Goal: Communication & Community: Answer question/provide support

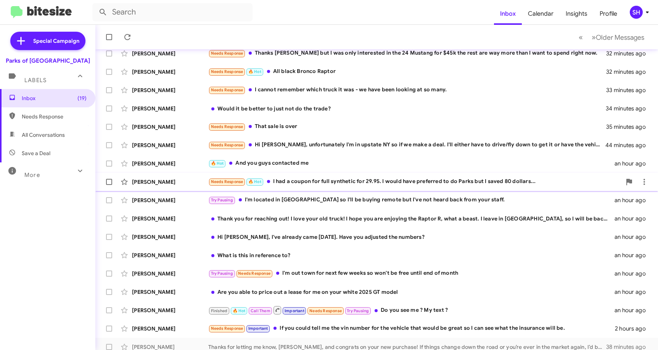
scroll to position [93, 0]
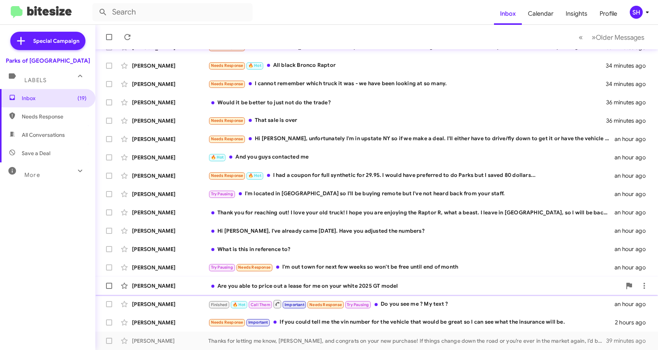
click at [550, 277] on span "[PERSON_NAME] Are you able to price out a lease for me on your white 2025 GT mo…" at bounding box center [376, 285] width 563 height 18
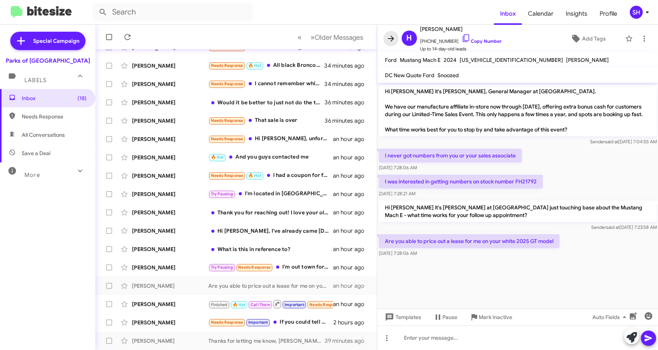
click at [391, 34] on icon at bounding box center [391, 38] width 9 height 9
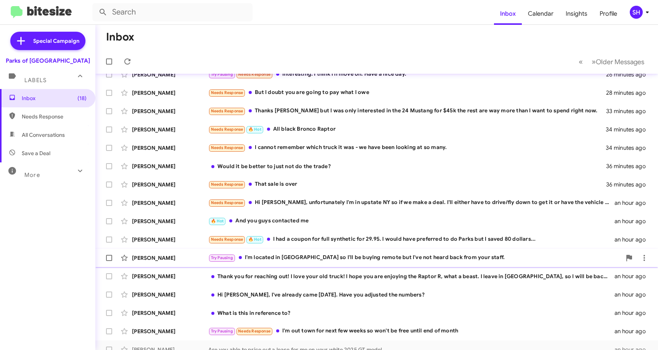
scroll to position [17, 0]
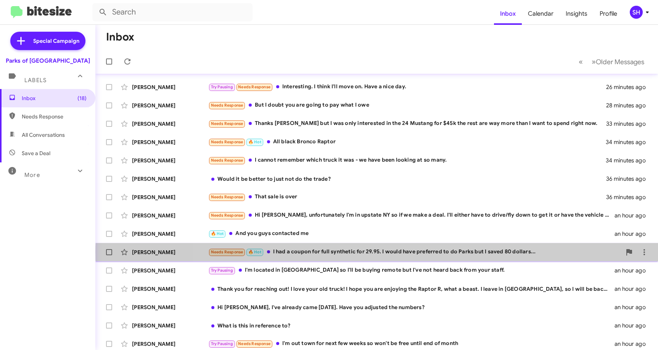
click at [392, 252] on div "Needs Response 🔥 Hot I had a coupon for full synthetic for 29.95. I would have …" at bounding box center [414, 251] width 413 height 9
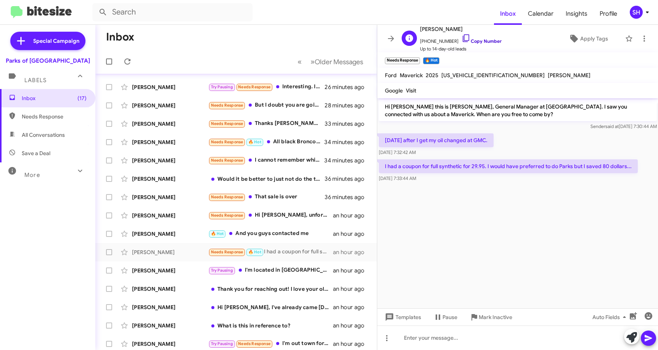
click at [462, 37] on icon at bounding box center [466, 38] width 9 height 9
click at [462, 39] on icon at bounding box center [466, 38] width 9 height 9
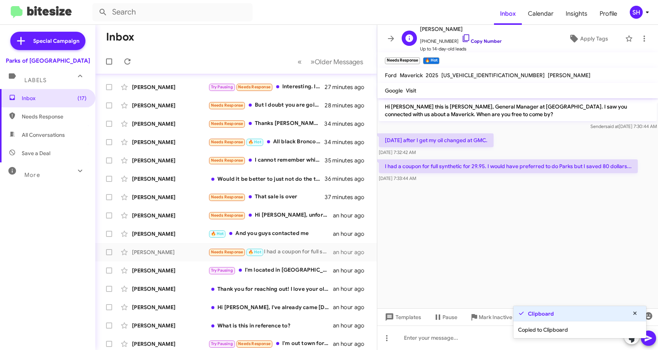
click at [462, 40] on icon at bounding box center [466, 38] width 9 height 9
click at [633, 314] on div "Clipboard Copied to Clipboard Clipboard Copied to Clipboard" at bounding box center [580, 321] width 134 height 34
click at [627, 287] on cdk-virtual-scroll-viewport "Hi [PERSON_NAME] this is [PERSON_NAME], General Manager at [GEOGRAPHIC_DATA]. I…" at bounding box center [517, 203] width 281 height 210
click at [636, 314] on icon at bounding box center [635, 312] width 7 height 5
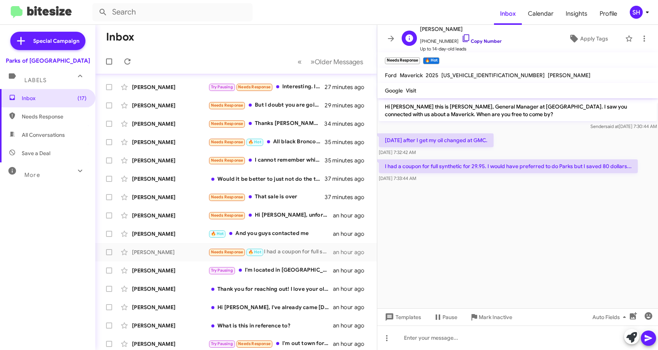
click at [462, 37] on icon at bounding box center [466, 38] width 9 height 9
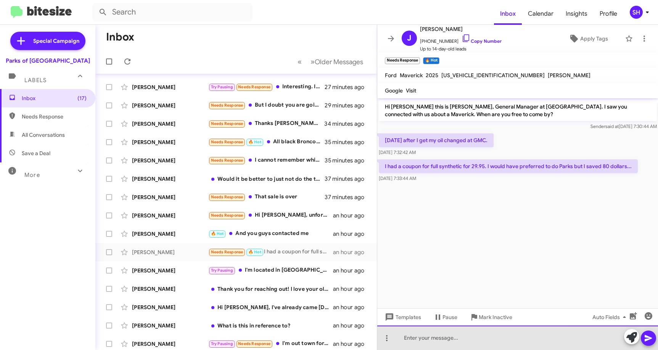
click at [418, 333] on div at bounding box center [517, 337] width 281 height 24
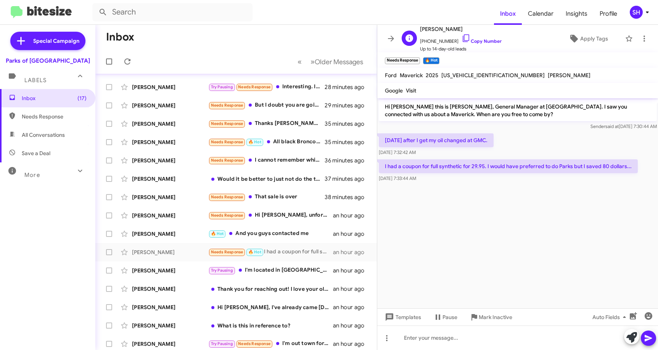
click at [424, 30] on span "[PERSON_NAME]" at bounding box center [461, 28] width 82 height 9
copy span "[PERSON_NAME]"
click at [416, 331] on div at bounding box center [517, 337] width 281 height 24
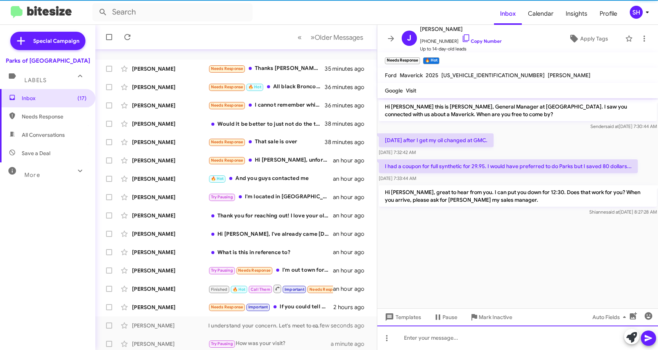
scroll to position [93, 0]
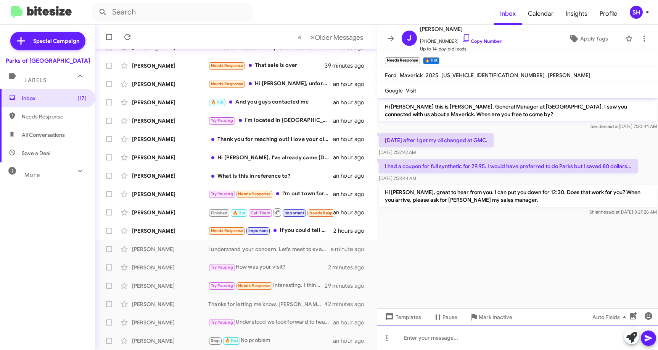
click at [453, 337] on div at bounding box center [517, 337] width 281 height 24
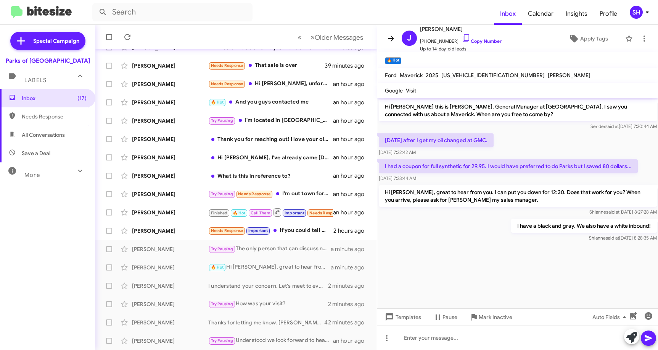
click at [387, 38] on icon at bounding box center [391, 38] width 9 height 9
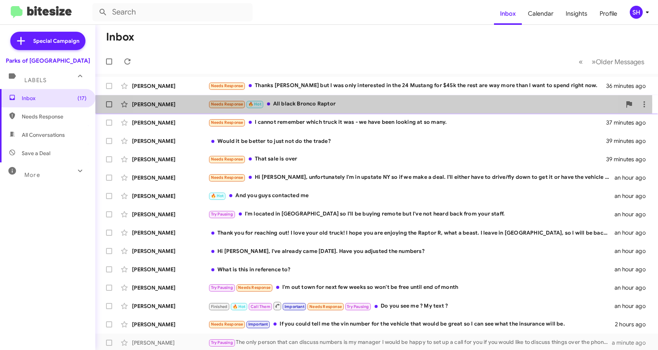
click at [344, 105] on div "Needs Response 🔥 Hot All black Bronco Raptor" at bounding box center [414, 104] width 413 height 9
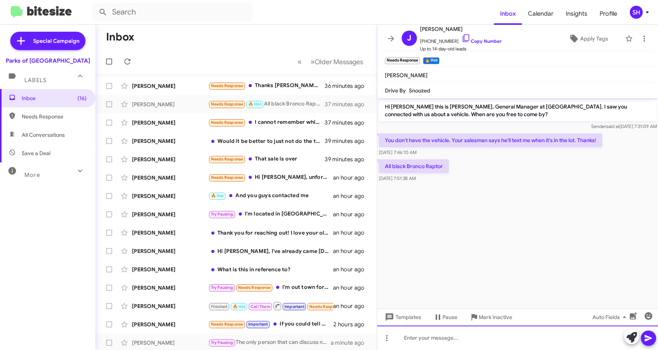
click at [438, 345] on div at bounding box center [517, 337] width 281 height 24
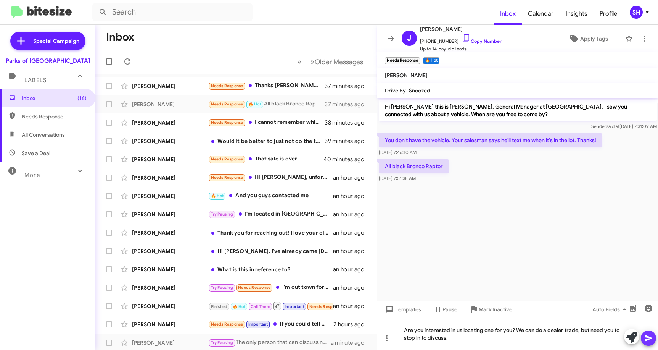
click at [650, 337] on icon at bounding box center [648, 337] width 9 height 9
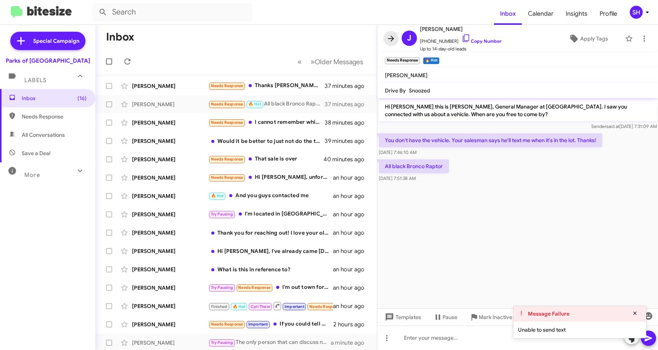
click at [396, 37] on span at bounding box center [390, 38] width 15 height 9
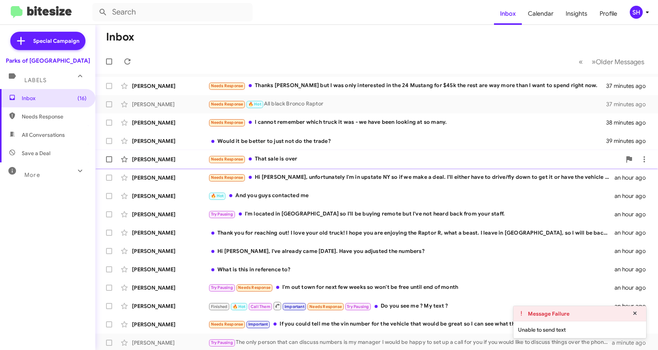
click at [411, 158] on div "Needs Response That sale is over" at bounding box center [414, 159] width 413 height 9
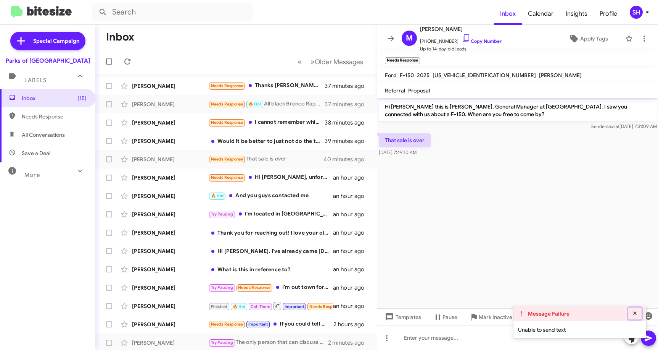
click at [639, 311] on button at bounding box center [635, 313] width 14 height 12
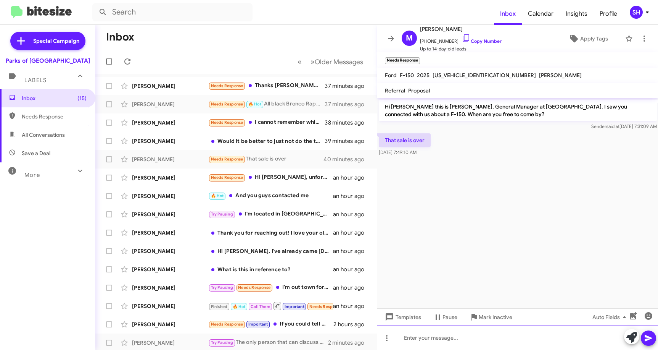
click at [475, 335] on div at bounding box center [517, 337] width 281 height 24
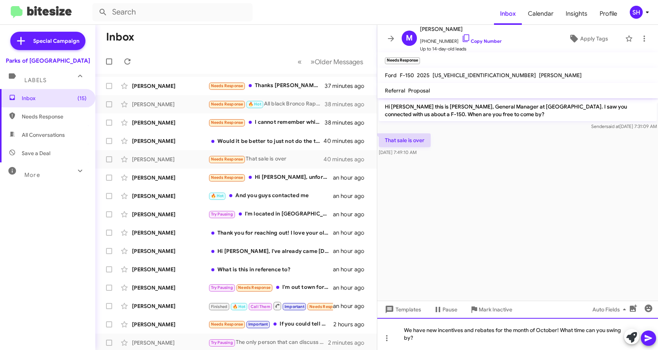
click at [435, 329] on div "We have new incentives and rebates for the month of October! What time can you …" at bounding box center [517, 333] width 281 height 32
click at [427, 329] on div "We have new incentives and rebates for the month of October! What time can you …" at bounding box center [517, 333] width 281 height 32
click at [527, 338] on div "We have very aggressive new incentives and rebates for the month of October! Wh…" at bounding box center [517, 333] width 281 height 32
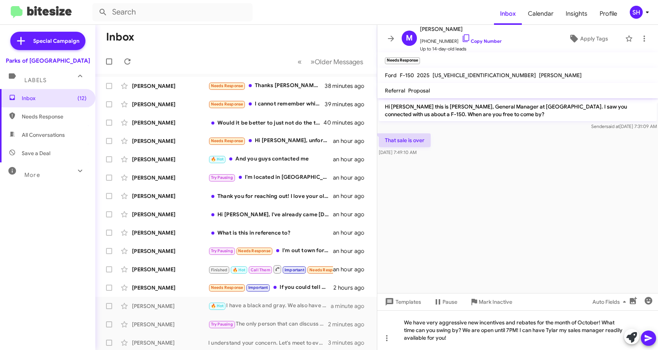
click at [649, 335] on icon at bounding box center [648, 337] width 9 height 9
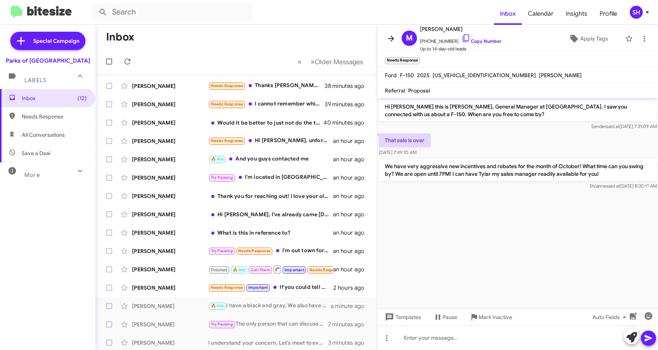
click at [395, 36] on icon at bounding box center [391, 38] width 9 height 9
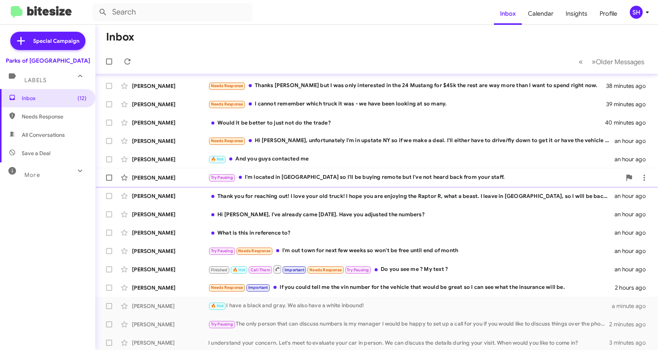
scroll to position [38, 0]
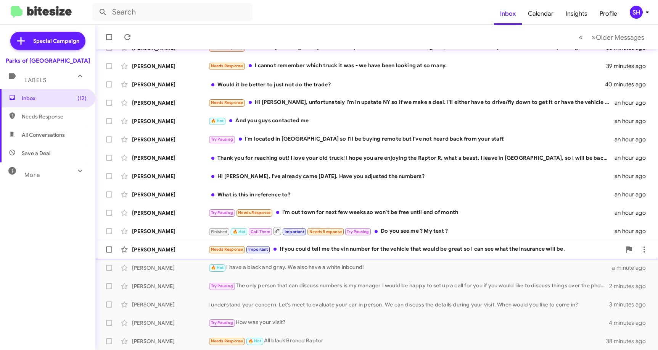
click at [425, 248] on div "Needs Response Important If you could tell me the vin number for the vehicle th…" at bounding box center [414, 249] width 413 height 9
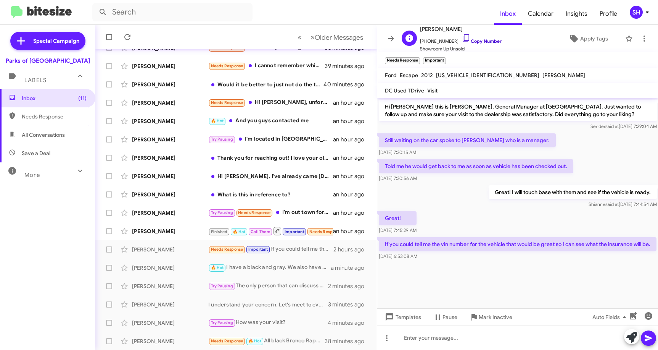
click at [462, 39] on icon at bounding box center [466, 38] width 9 height 9
click at [424, 31] on span "[PERSON_NAME]" at bounding box center [461, 28] width 82 height 9
copy span "[PERSON_NAME]"
click at [413, 331] on div at bounding box center [517, 337] width 281 height 24
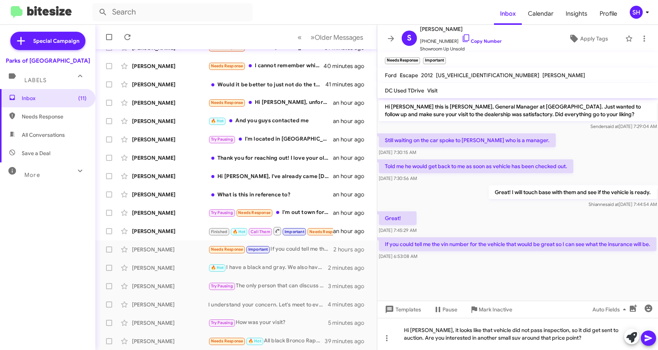
click at [649, 336] on icon at bounding box center [648, 338] width 7 height 6
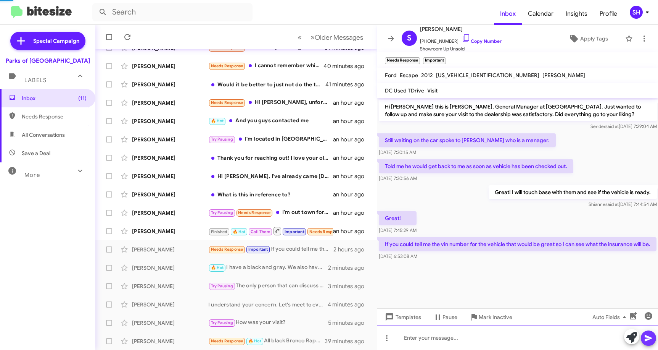
scroll to position [8, 0]
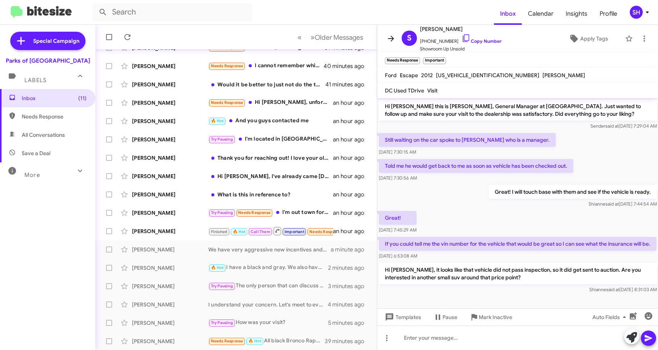
click at [393, 40] on icon at bounding box center [391, 38] width 9 height 9
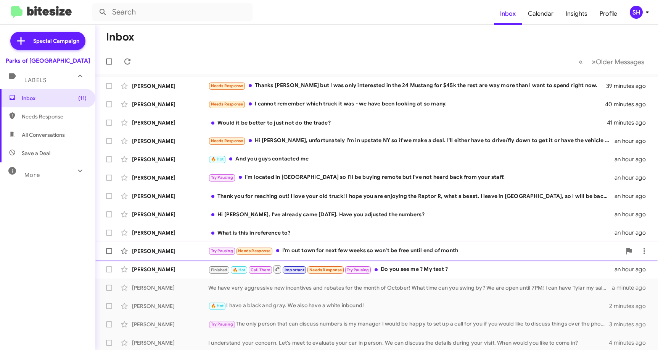
click at [464, 248] on div "Try Pausing Needs Response I'm out town for next few weeks so won't be free unt…" at bounding box center [414, 250] width 413 height 9
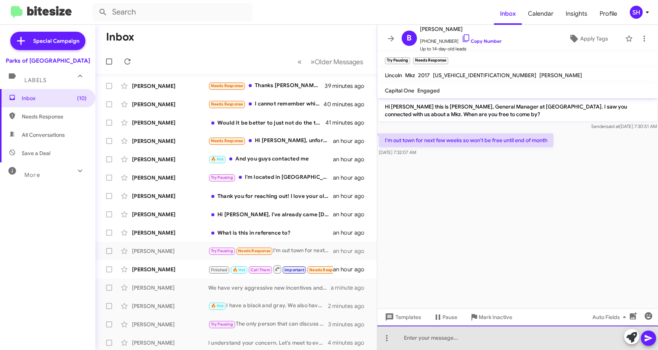
click at [443, 337] on div at bounding box center [517, 337] width 281 height 24
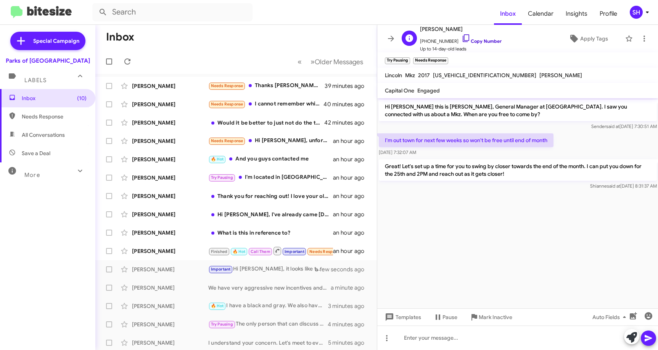
click at [462, 36] on icon at bounding box center [466, 38] width 9 height 9
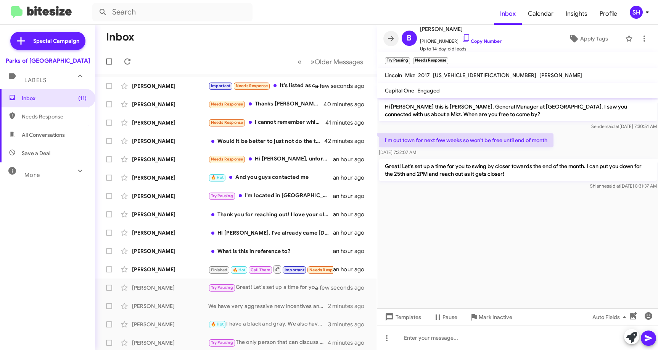
click at [390, 34] on icon at bounding box center [391, 38] width 9 height 9
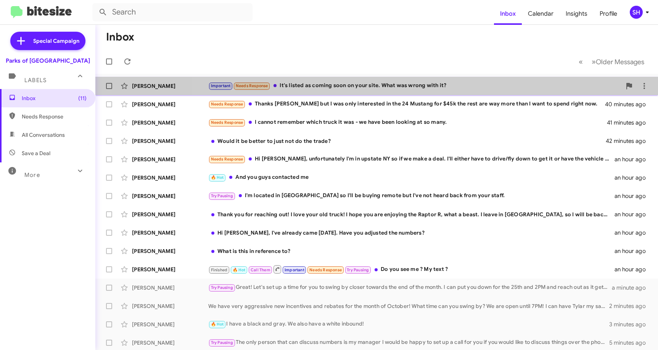
click at [385, 81] on div "[PERSON_NAME] Important Needs Response It's listed as coming soon on your site.…" at bounding box center [376, 85] width 551 height 15
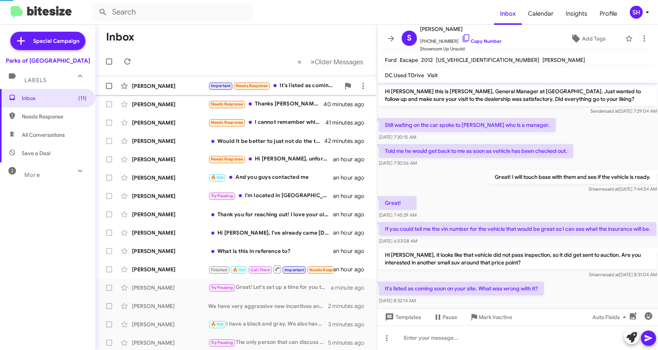
scroll to position [21, 0]
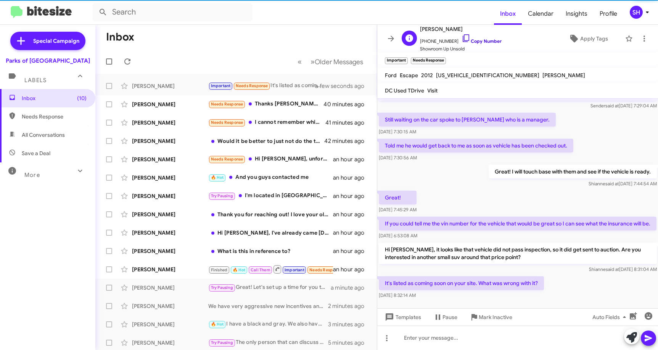
drag, startPoint x: 385, startPoint y: 81, endPoint x: 456, endPoint y: 38, distance: 82.8
click at [462, 38] on icon at bounding box center [466, 38] width 9 height 9
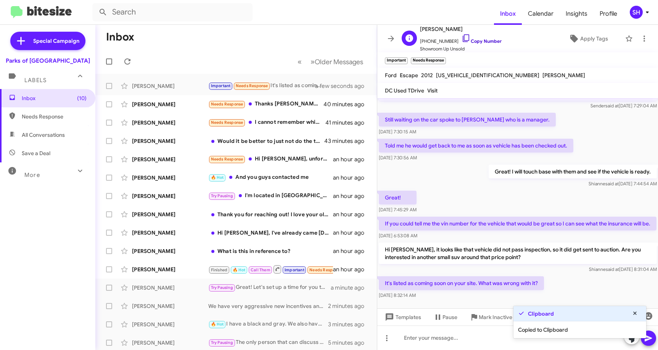
click at [462, 39] on icon at bounding box center [466, 38] width 9 height 9
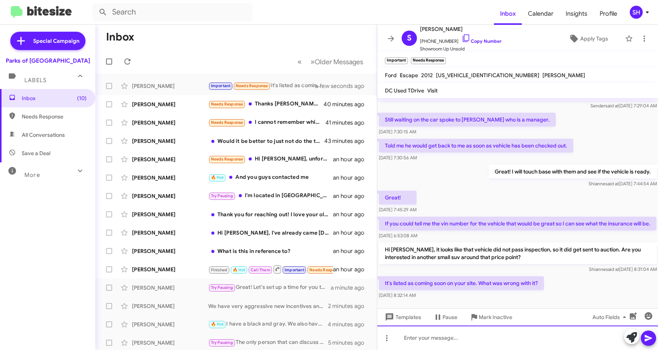
click at [429, 334] on div at bounding box center [517, 337] width 281 height 24
click at [651, 340] on icon at bounding box center [648, 337] width 9 height 9
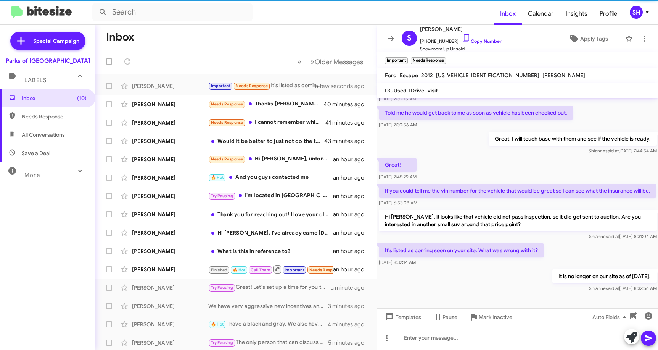
scroll to position [64, 0]
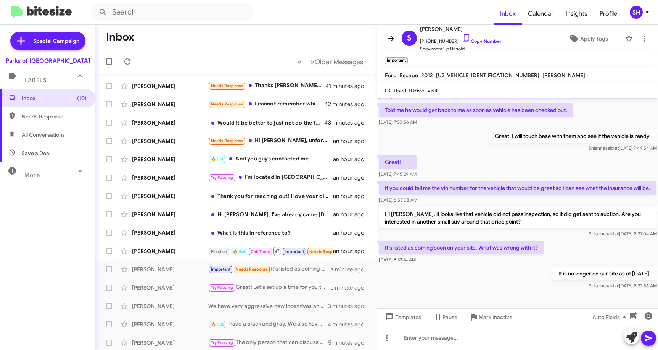
click at [392, 37] on icon at bounding box center [391, 38] width 6 height 6
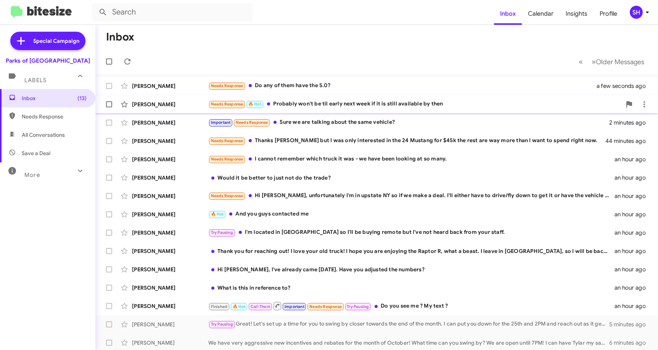
click at [434, 103] on div "Needs Response 🔥 Hot Probably won't be til early next week if it is still avail…" at bounding box center [414, 104] width 413 height 9
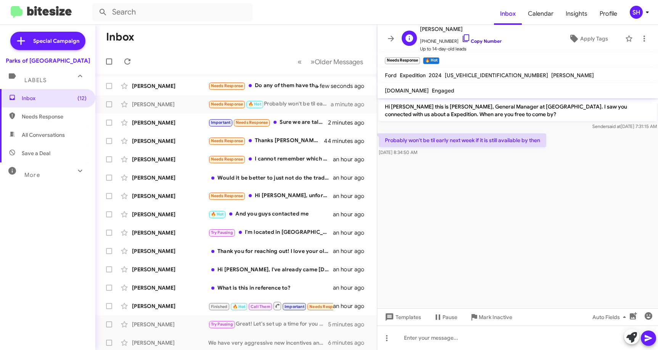
click at [462, 39] on icon at bounding box center [466, 38] width 9 height 9
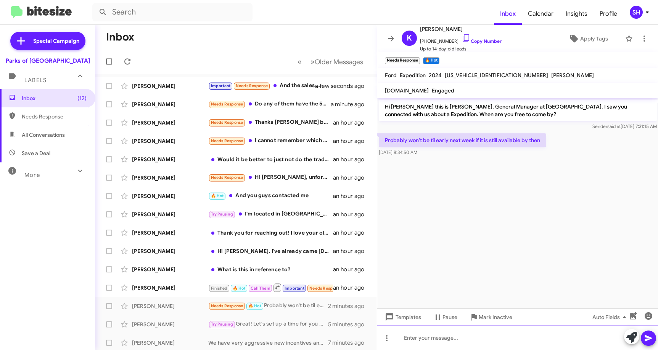
click at [427, 340] on div at bounding box center [517, 337] width 281 height 24
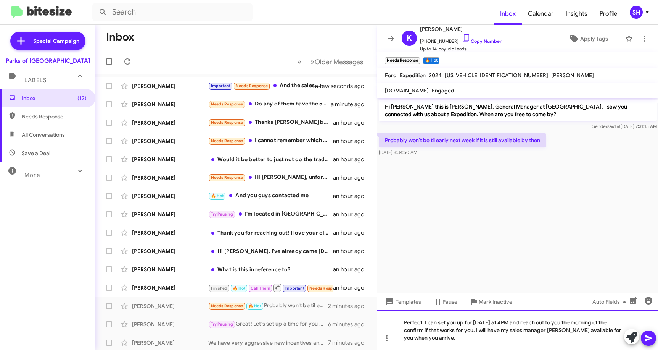
click at [476, 330] on div "Perfect! I can set you up for [DATE] at 4PM and reach out to you the morning of…" at bounding box center [517, 330] width 281 height 40
click at [648, 342] on icon at bounding box center [648, 337] width 9 height 9
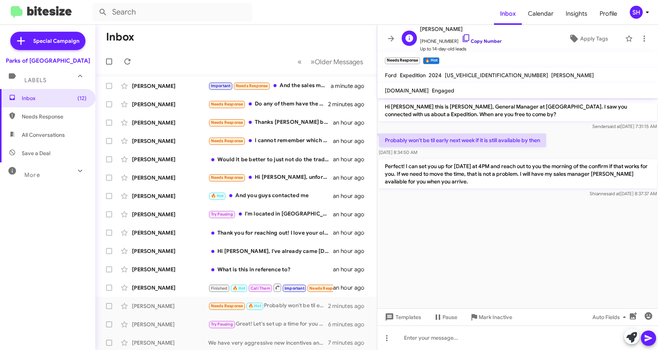
click at [462, 35] on icon at bounding box center [466, 38] width 9 height 9
click at [396, 36] on span at bounding box center [390, 38] width 15 height 9
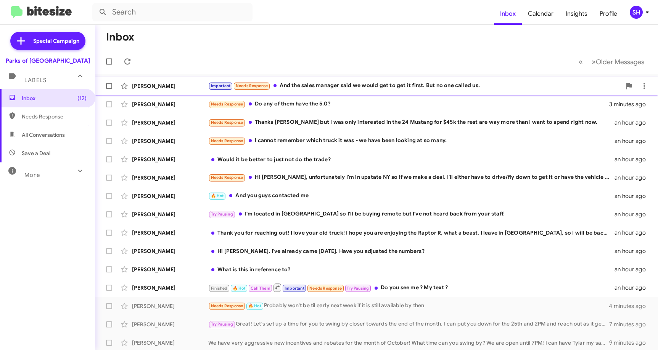
click at [337, 88] on div "Important Needs Response And the sales manager said we would get to get it firs…" at bounding box center [414, 85] width 413 height 9
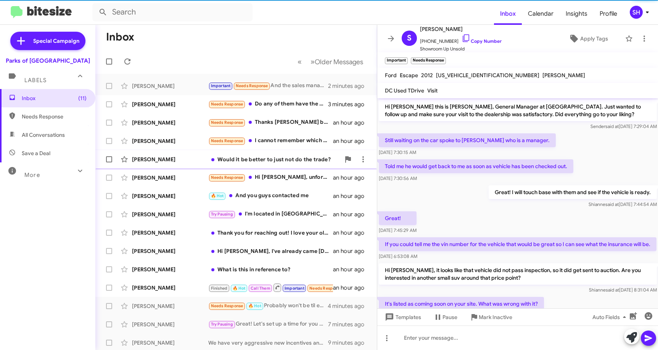
scroll to position [132, 0]
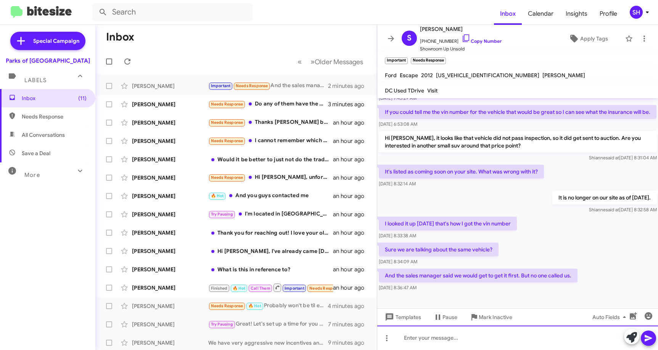
click at [436, 333] on div at bounding box center [517, 337] width 281 height 24
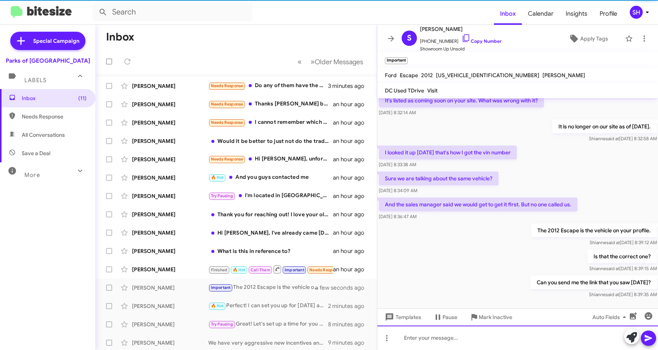
scroll to position [0, 0]
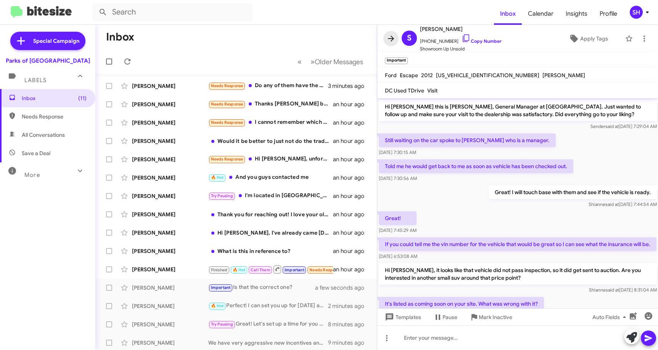
click at [388, 37] on icon at bounding box center [391, 38] width 9 height 9
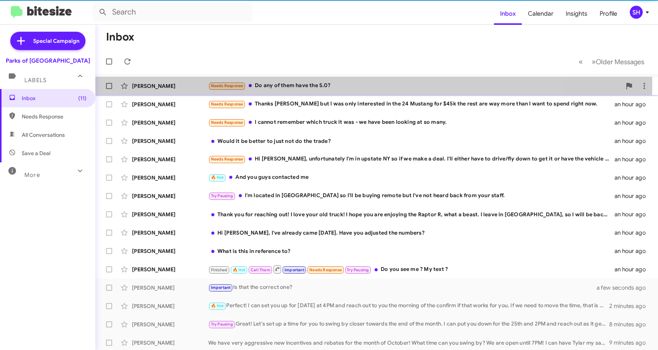
click at [317, 85] on div "Needs Response Do any of them have the 5.0?" at bounding box center [414, 85] width 413 height 9
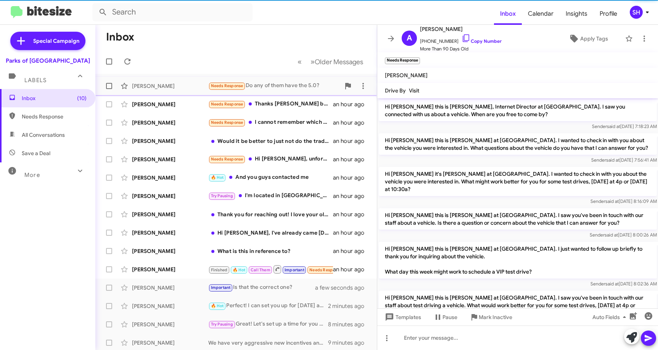
scroll to position [196, 0]
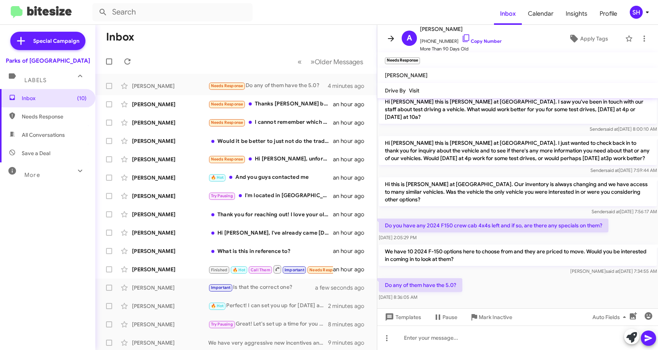
click at [388, 38] on icon at bounding box center [391, 38] width 9 height 9
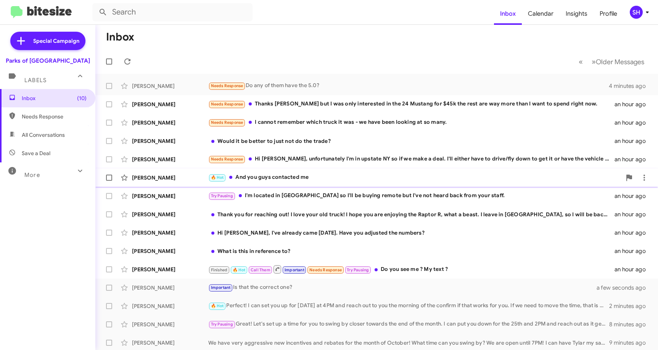
click at [299, 177] on div "🔥 Hot And you guys contacted me" at bounding box center [414, 177] width 413 height 9
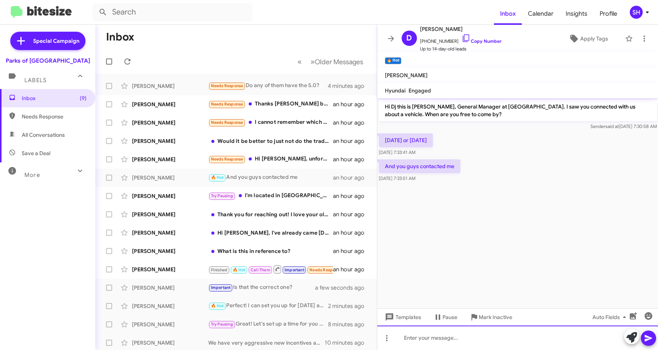
click at [452, 335] on div at bounding box center [517, 337] width 281 height 24
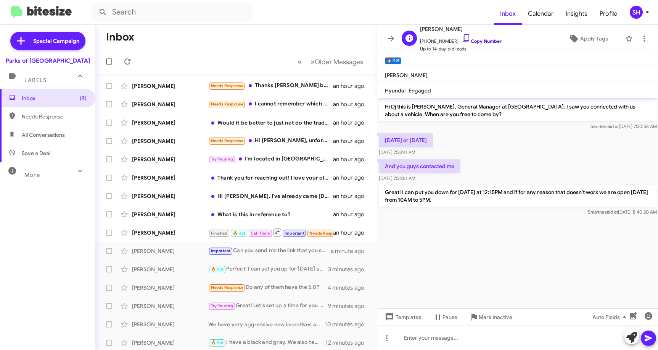
click at [462, 37] on icon at bounding box center [466, 38] width 9 height 9
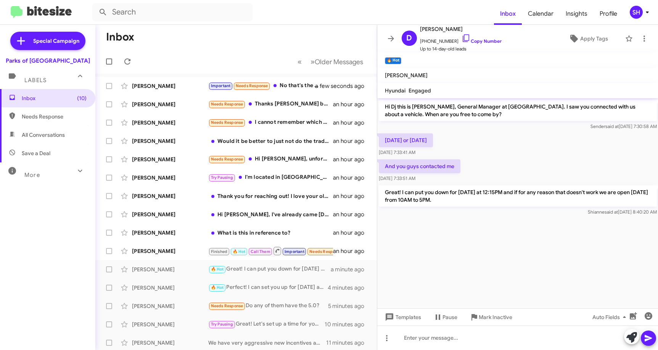
click at [392, 39] on icon at bounding box center [391, 38] width 6 height 6
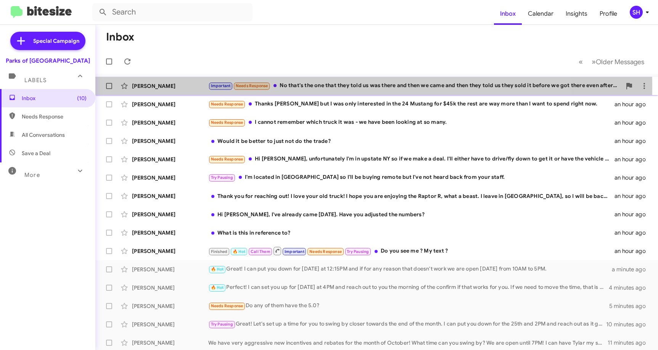
click at [321, 86] on div "Important Needs Response No that's the one that they told us was there and then…" at bounding box center [414, 85] width 413 height 9
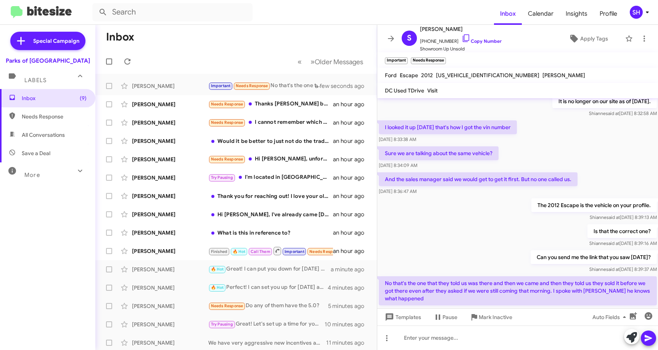
scroll to position [266, 0]
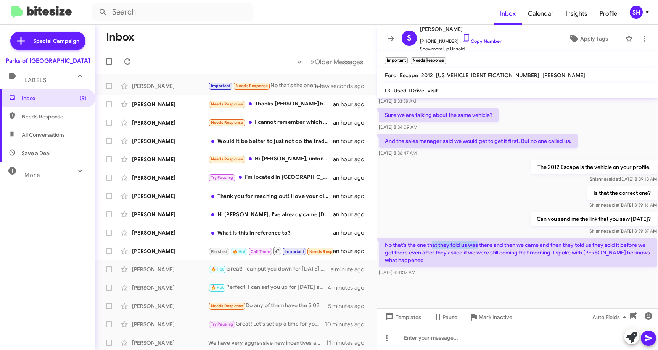
drag, startPoint x: 434, startPoint y: 253, endPoint x: 479, endPoint y: 253, distance: 44.6
click at [479, 253] on p "No that's the one that they told us was there and then we came and then they to…" at bounding box center [518, 252] width 278 height 29
click at [480, 253] on p "No that's the one that they told us was there and then we came and then they to…" at bounding box center [518, 252] width 278 height 29
click at [488, 265] on p "No that's the one that they told us was there and then we came and then they to…" at bounding box center [518, 252] width 278 height 29
click at [462, 36] on icon at bounding box center [466, 38] width 9 height 9
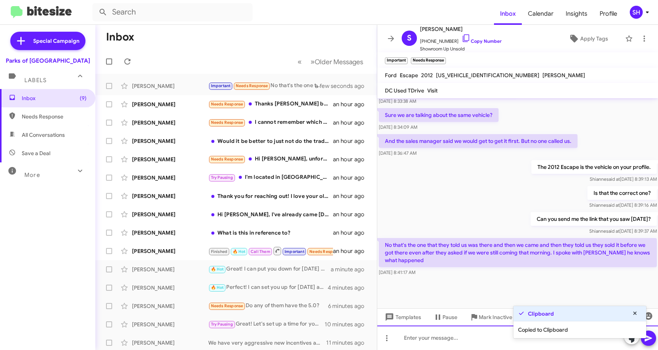
click at [428, 335] on div at bounding box center [517, 337] width 281 height 24
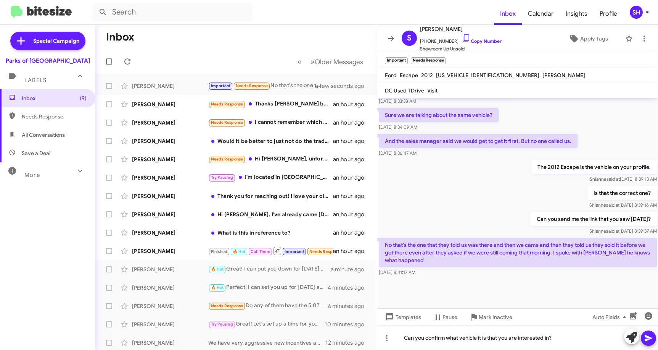
click at [651, 340] on icon at bounding box center [648, 337] width 9 height 9
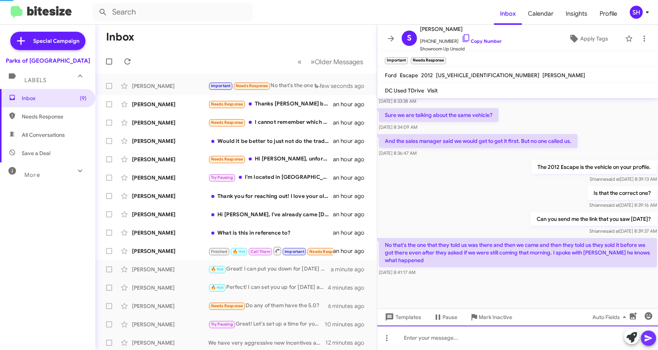
scroll to position [0, 0]
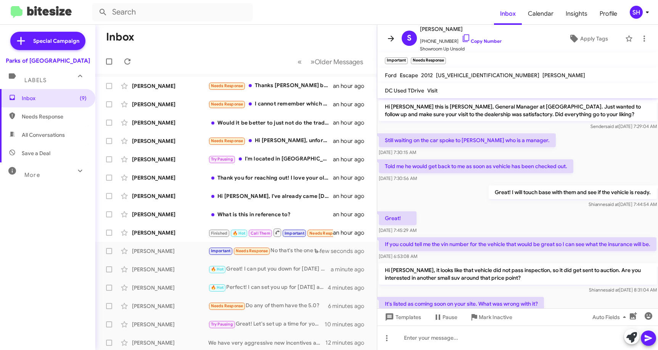
click at [392, 38] on icon at bounding box center [391, 38] width 6 height 6
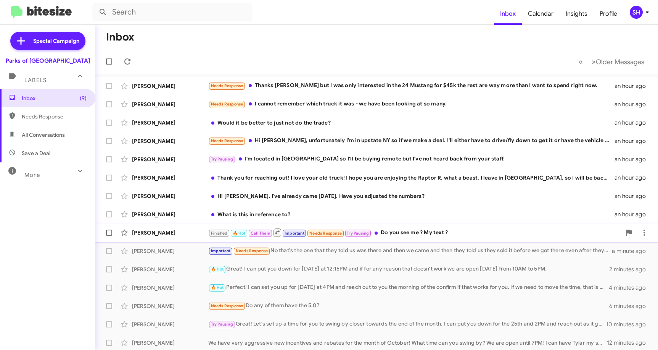
click at [418, 232] on div "Finished 🔥 Hot Call Them Important Needs Response Try Pausing Do you see me ? M…" at bounding box center [414, 232] width 413 height 10
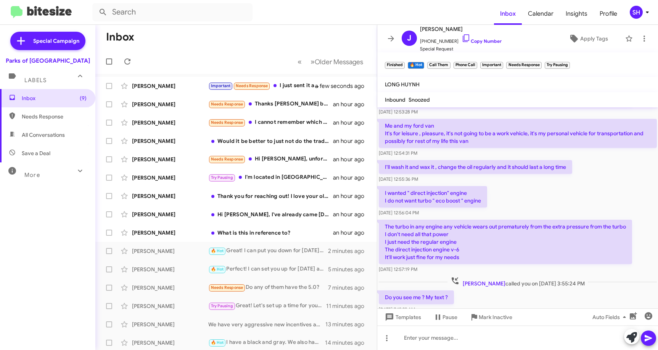
scroll to position [1717, 0]
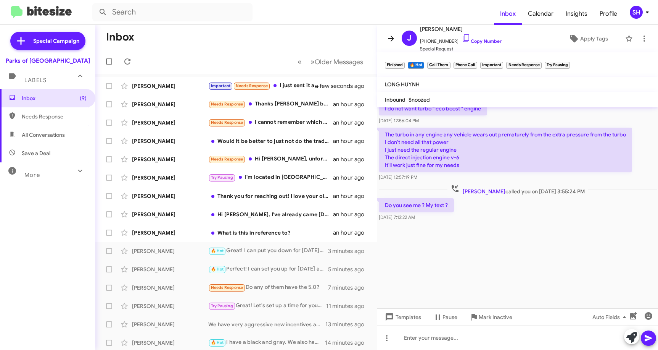
click at [392, 39] on icon at bounding box center [391, 38] width 6 height 6
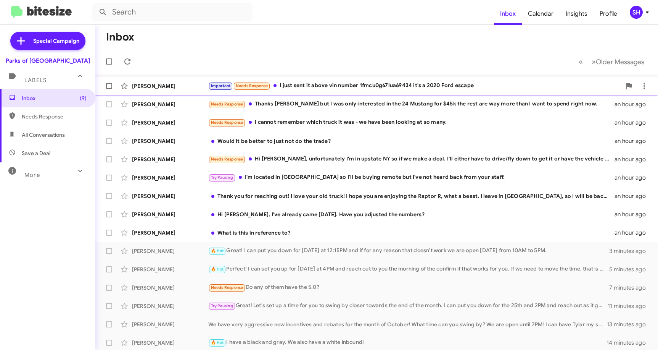
click at [375, 81] on div "Important Needs Response I just sent it above vin number 1fmcu0g67lua69434 it's…" at bounding box center [414, 85] width 413 height 9
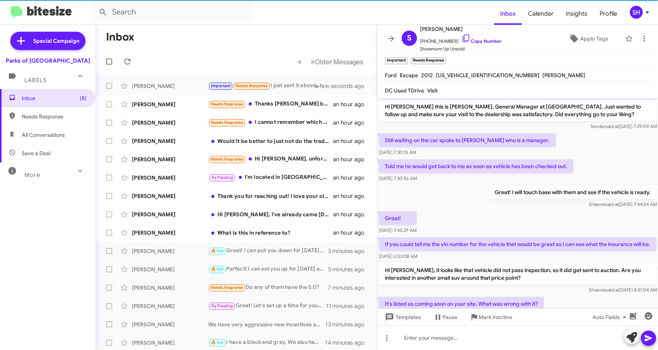
scroll to position [314, 0]
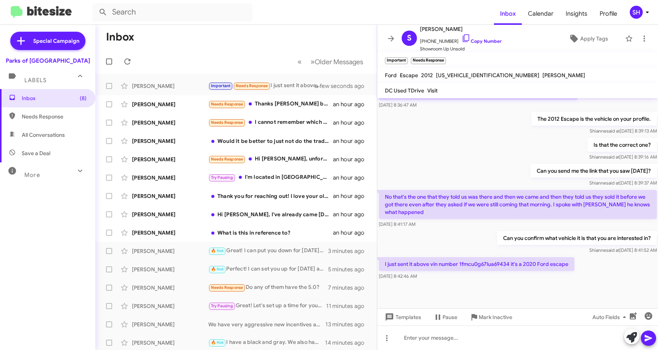
click at [487, 271] on p "I just sent it above vin number 1fmcu0g67lua69434 it's a 2020 Ford escape" at bounding box center [477, 264] width 196 height 14
copy p "1fmcu0g67lua69434"
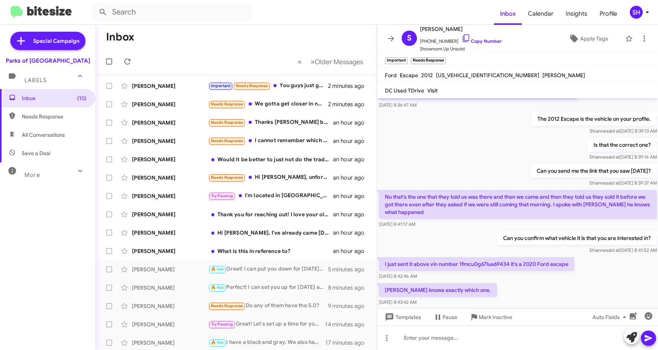
scroll to position [385, 0]
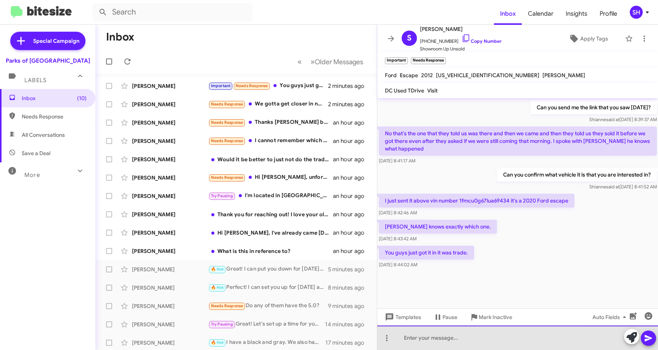
click at [429, 334] on div at bounding box center [517, 337] width 281 height 24
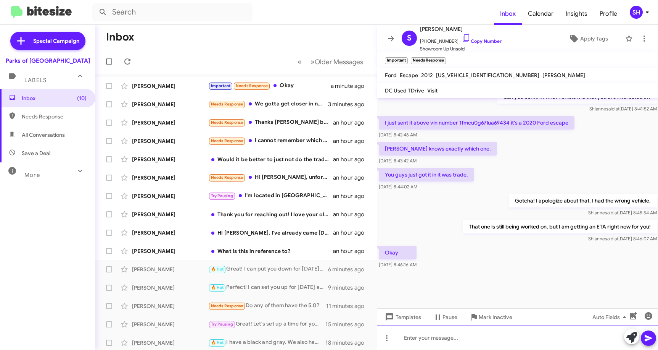
scroll to position [378, 0]
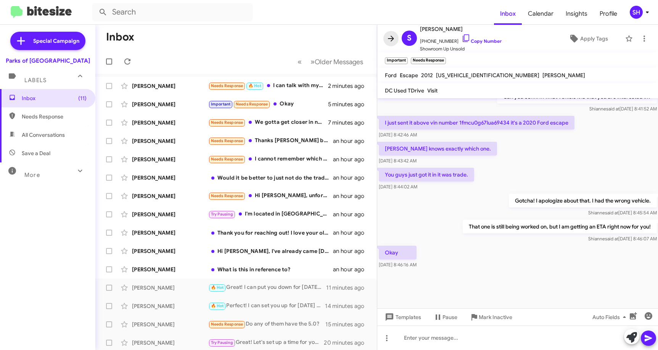
click at [387, 36] on icon at bounding box center [391, 38] width 9 height 9
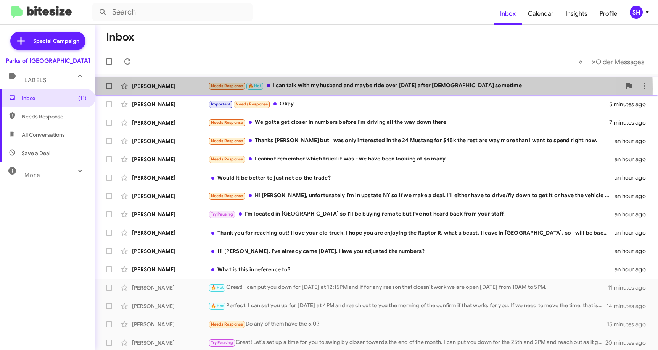
click at [344, 89] on div "Needs Response 🔥 Hot I can talk with my husband and maybe ride over [DATE] afte…" at bounding box center [414, 85] width 413 height 9
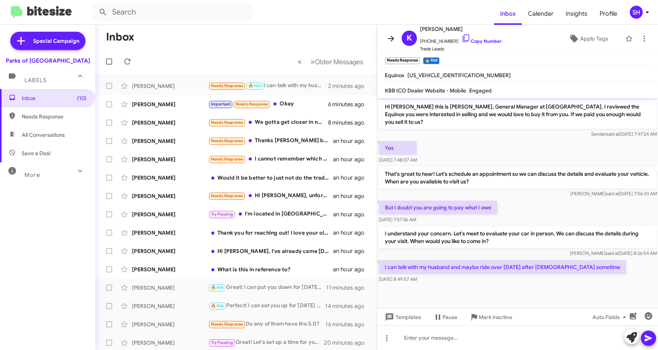
click at [388, 38] on icon at bounding box center [391, 38] width 9 height 9
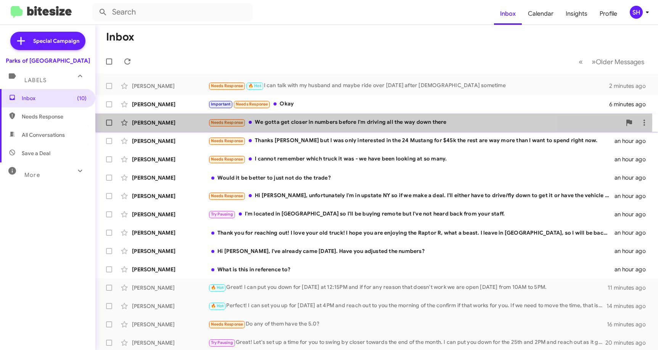
click at [314, 122] on div "Needs Response We gotta get closer in numbers before I'm driving all the way do…" at bounding box center [414, 122] width 413 height 9
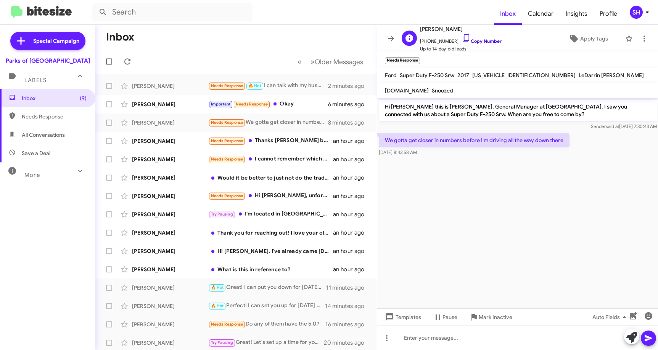
click at [462, 40] on icon at bounding box center [466, 38] width 9 height 9
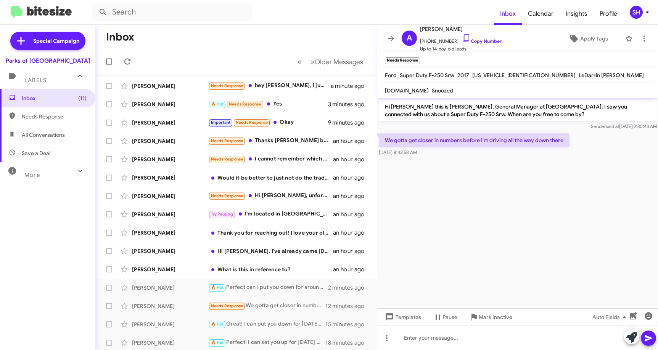
click at [393, 39] on icon at bounding box center [391, 38] width 6 height 6
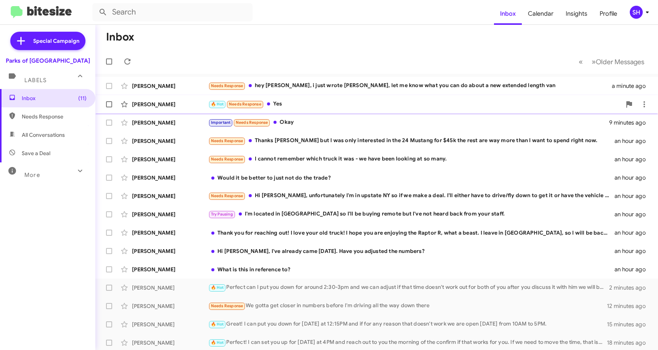
click at [324, 105] on div "🔥 Hot Needs Response Yes" at bounding box center [414, 104] width 413 height 9
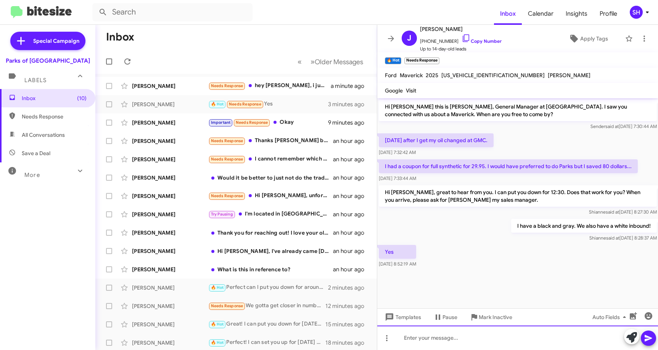
click at [426, 337] on div at bounding box center [517, 337] width 281 height 24
click at [649, 339] on icon at bounding box center [648, 338] width 7 height 6
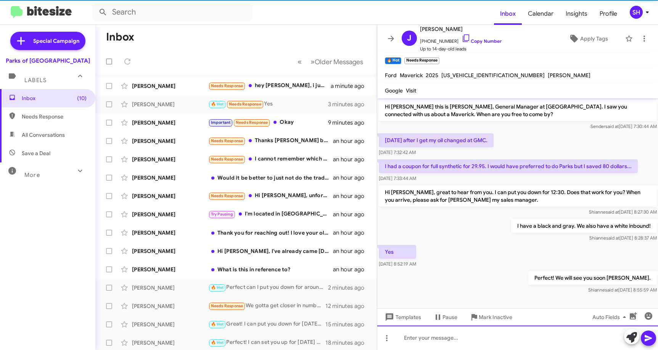
scroll to position [0, 0]
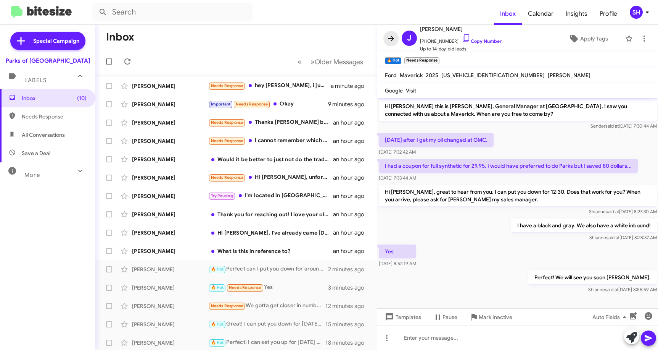
click at [391, 39] on icon at bounding box center [391, 38] width 9 height 9
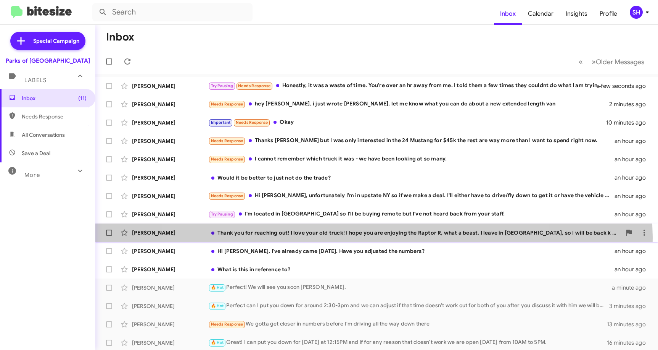
click at [359, 238] on div "[PERSON_NAME] Thank you for reaching out! I love your old truck! I hope you are…" at bounding box center [376, 232] width 551 height 15
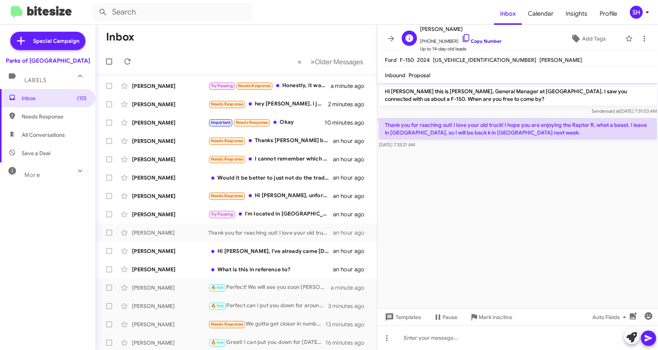
click at [462, 39] on icon at bounding box center [466, 38] width 9 height 9
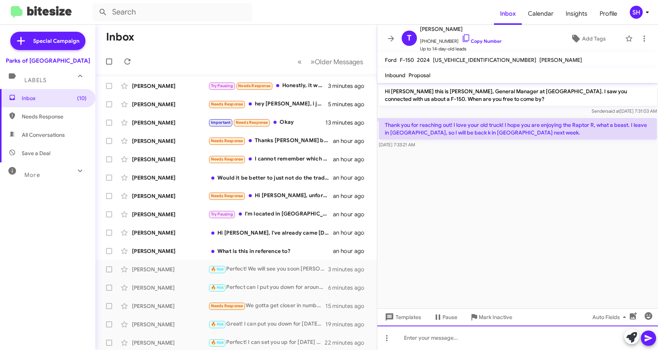
click at [429, 341] on div at bounding box center [517, 337] width 281 height 24
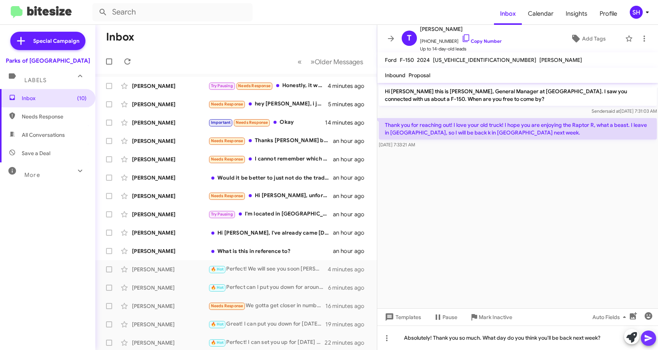
click at [649, 338] on icon at bounding box center [648, 337] width 9 height 9
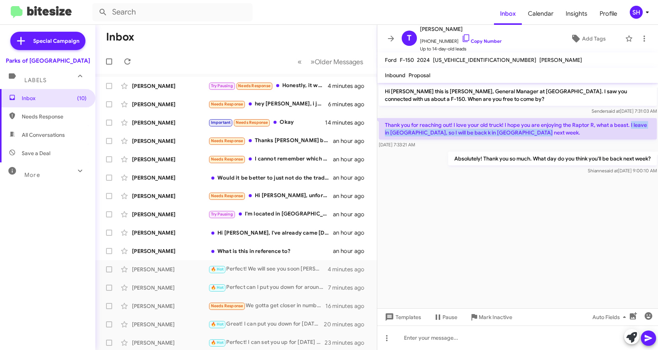
drag, startPoint x: 553, startPoint y: 131, endPoint x: 631, endPoint y: 123, distance: 79.1
click at [631, 123] on p "Thank you for reaching out! I love your old truck! I hope you are enjoying the …" at bounding box center [518, 128] width 278 height 21
copy p "I leave in [GEOGRAPHIC_DATA], so I will be back k in [GEOGRAPHIC_DATA] next wee…"
click at [390, 39] on icon at bounding box center [391, 38] width 6 height 6
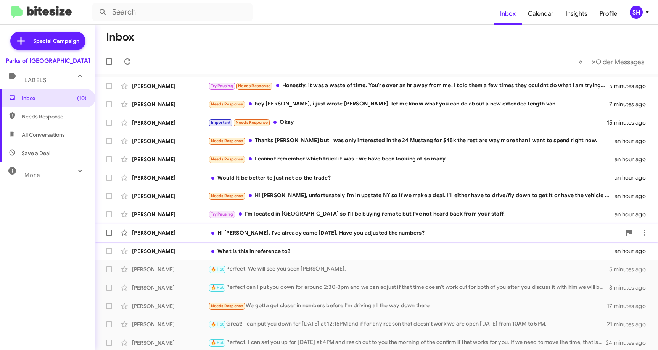
click at [245, 233] on div "Hi [PERSON_NAME], I've already came [DATE]. Have you adjusted the numbers?" at bounding box center [414, 233] width 413 height 8
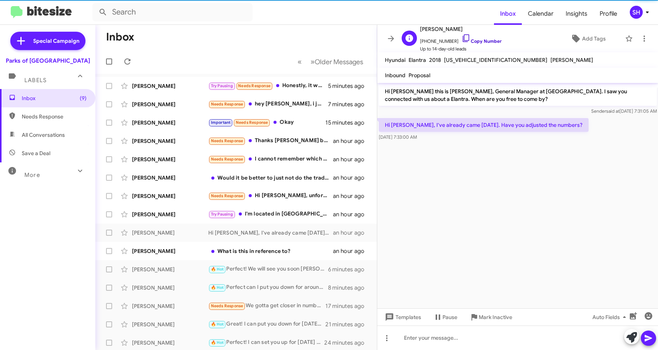
click at [462, 36] on icon at bounding box center [466, 38] width 9 height 9
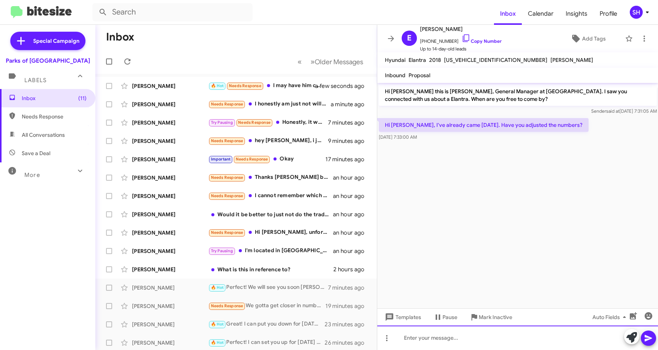
click at [466, 332] on div at bounding box center [517, 337] width 281 height 24
click at [424, 336] on div "Hi [PERSON_NAME], please allow me to look into this for you!" at bounding box center [517, 337] width 281 height 24
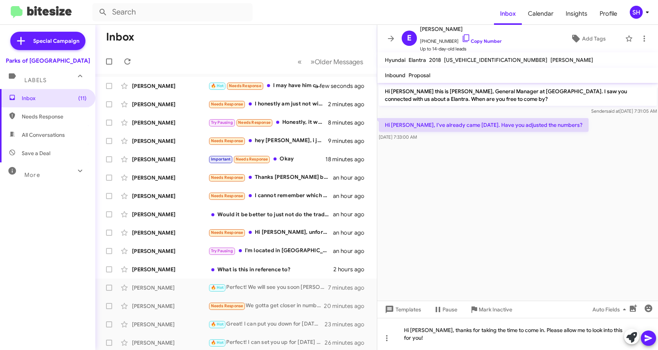
click at [646, 340] on icon at bounding box center [648, 338] width 7 height 6
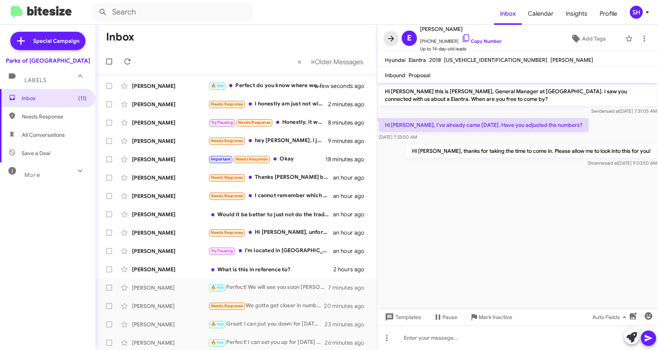
click at [390, 35] on icon at bounding box center [391, 38] width 9 height 9
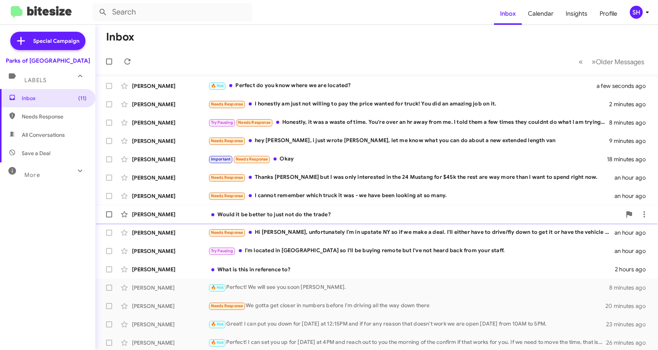
click at [316, 211] on div "Would it be better to just not do the trade?" at bounding box center [414, 214] width 413 height 8
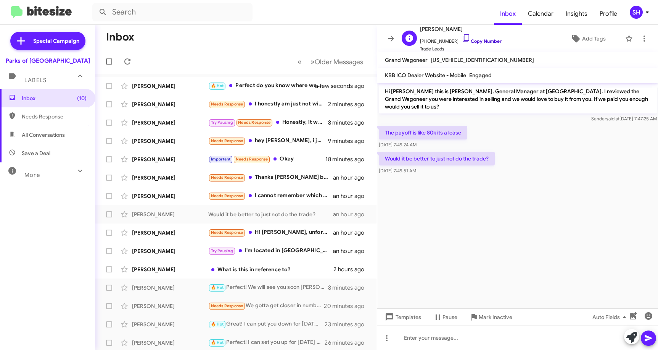
click at [462, 37] on icon at bounding box center [466, 38] width 9 height 9
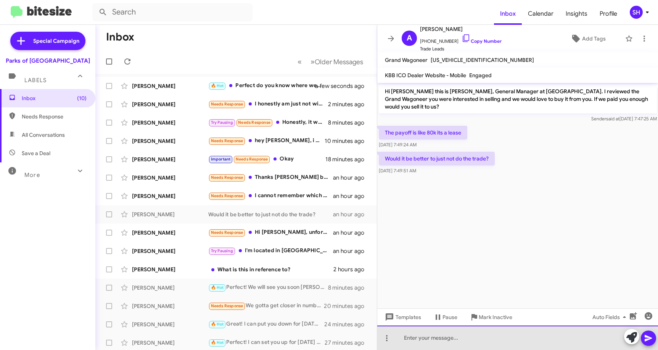
click at [415, 336] on div at bounding box center [517, 337] width 281 height 24
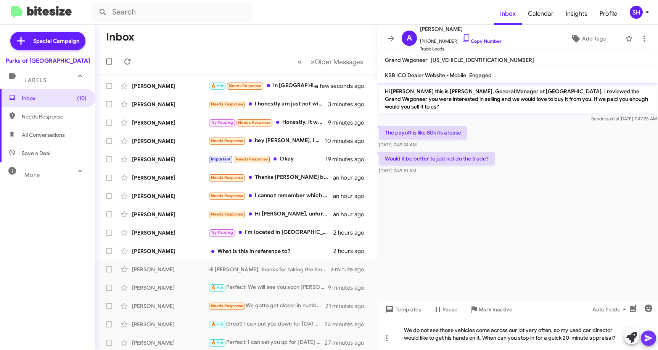
click at [649, 337] on icon at bounding box center [648, 338] width 7 height 6
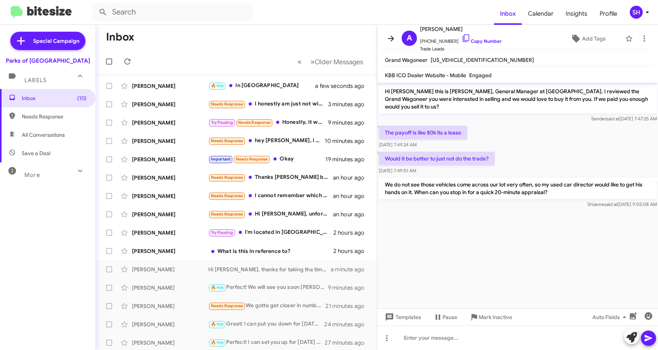
click at [391, 36] on icon at bounding box center [391, 38] width 6 height 6
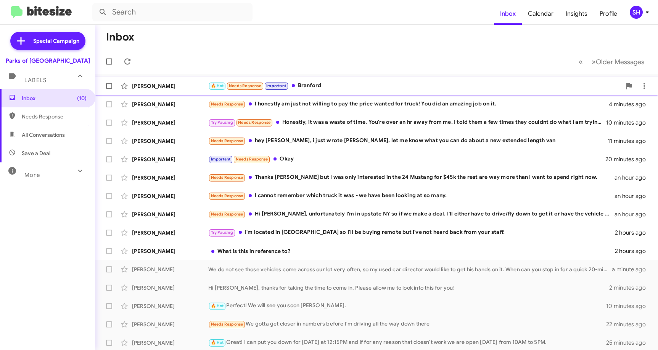
click at [332, 79] on div "[PERSON_NAME] 🔥 Hot Needs Response Important Branford a minute ago" at bounding box center [376, 85] width 551 height 15
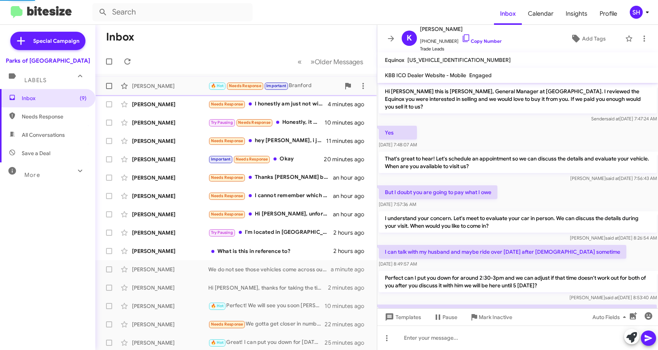
scroll to position [155, 0]
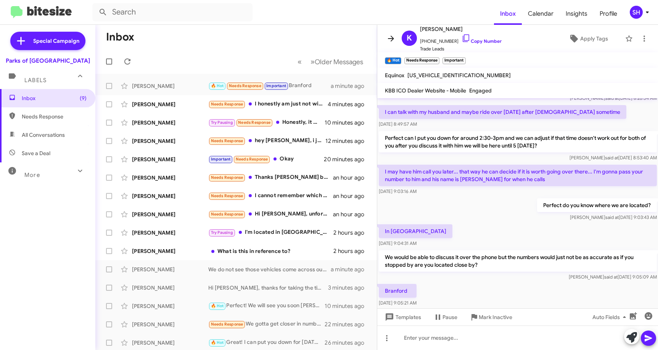
click at [394, 36] on icon at bounding box center [391, 38] width 9 height 9
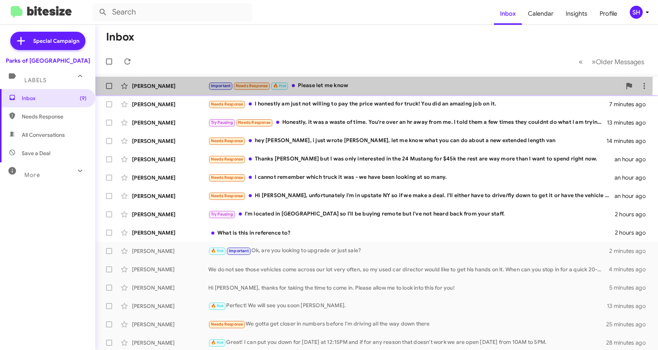
click at [347, 82] on div "Important Needs Response 🔥 Hot Please let me know" at bounding box center [414, 85] width 413 height 9
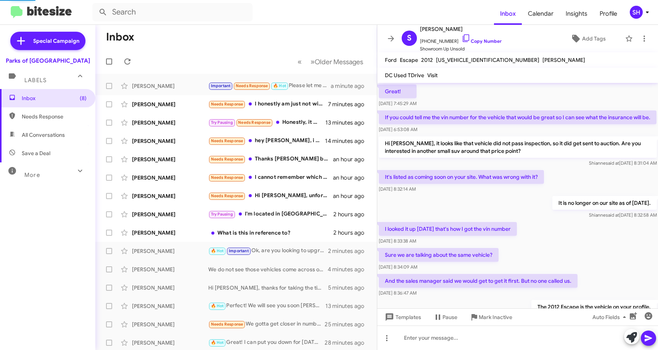
scroll to position [362, 0]
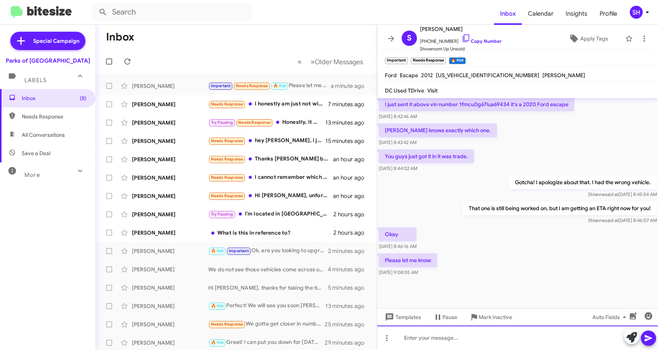
click at [445, 336] on div at bounding box center [517, 337] width 281 height 24
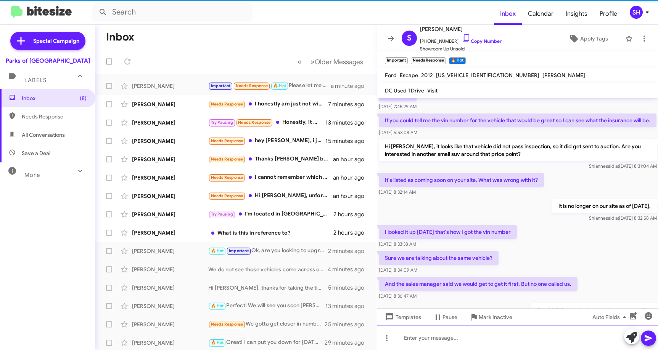
scroll to position [49, 0]
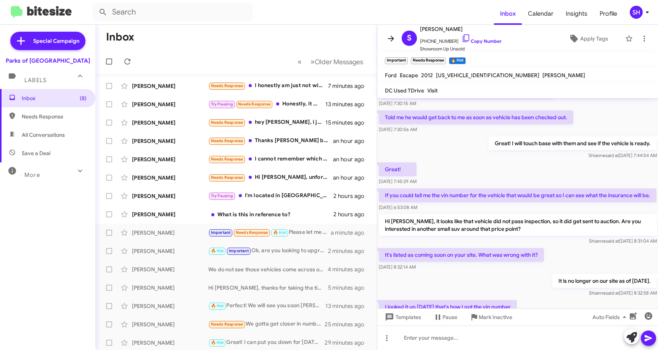
click at [388, 42] on icon at bounding box center [391, 38] width 9 height 9
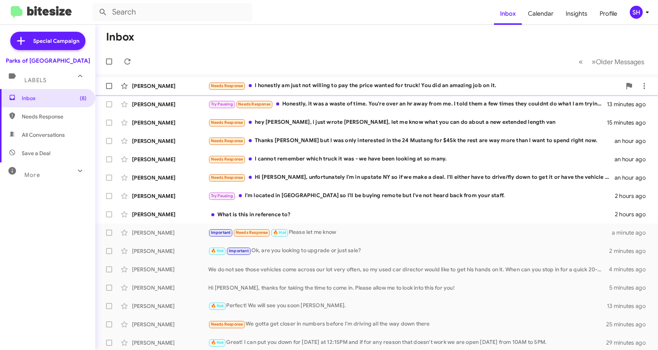
click at [374, 84] on div "Needs Response I honestly am just not willing to pay the price wanted for truck…" at bounding box center [414, 85] width 413 height 9
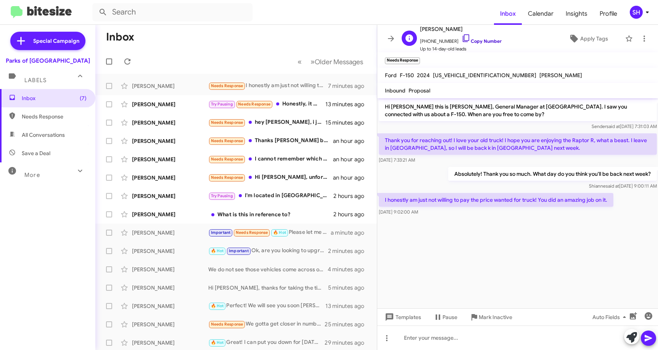
click at [463, 40] on icon at bounding box center [466, 38] width 6 height 8
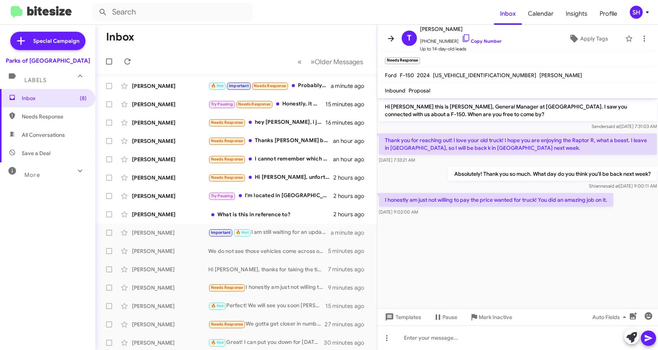
click at [393, 38] on icon at bounding box center [391, 38] width 6 height 6
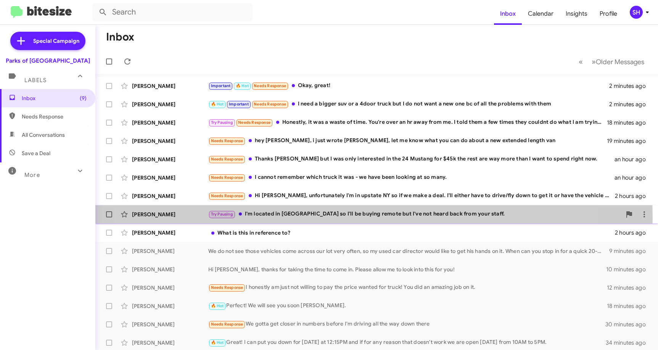
click at [335, 217] on div "Try Pausing I'm located in [GEOGRAPHIC_DATA] so I'll be buying remote but I've …" at bounding box center [414, 213] width 413 height 9
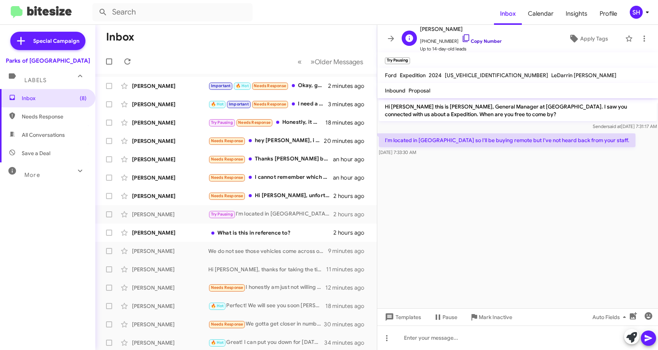
click at [462, 39] on icon at bounding box center [466, 38] width 9 height 9
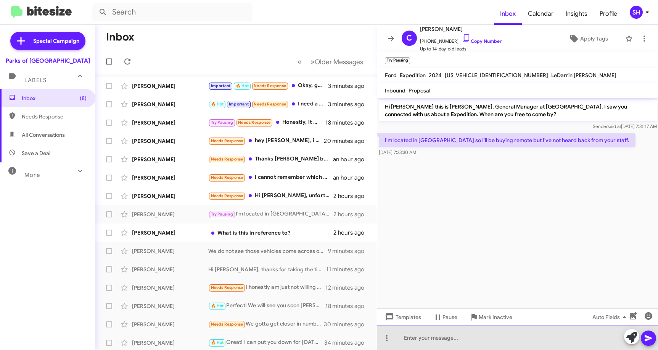
click at [439, 334] on div at bounding box center [517, 337] width 281 height 24
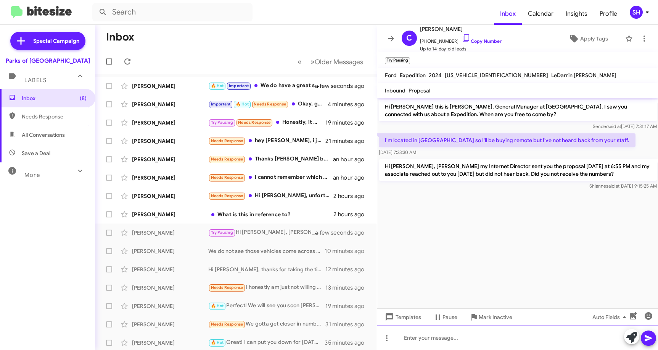
click at [451, 333] on div at bounding box center [517, 337] width 281 height 24
click at [635, 315] on icon "button" at bounding box center [633, 315] width 7 height 7
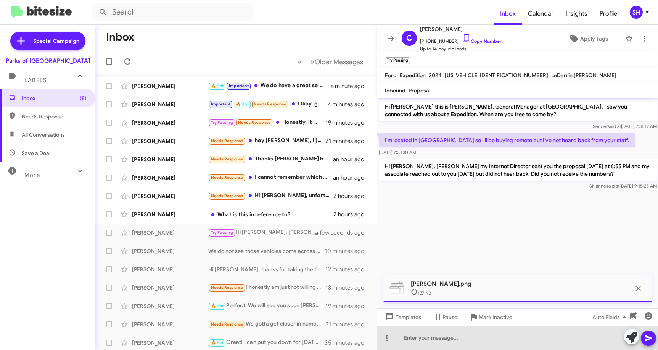
click at [424, 334] on div at bounding box center [517, 337] width 281 height 24
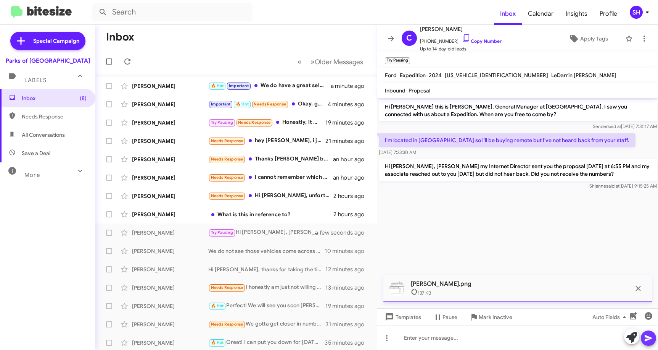
click at [651, 339] on icon at bounding box center [648, 337] width 9 height 9
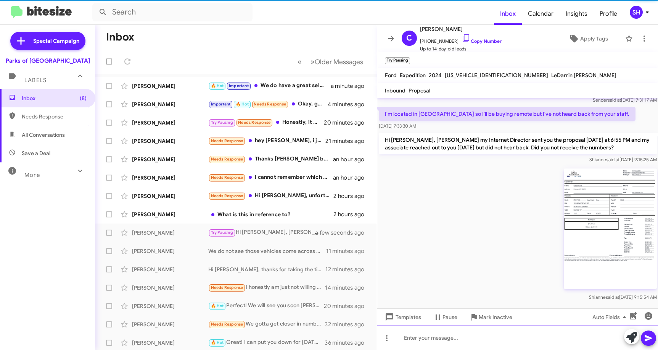
scroll to position [28, 0]
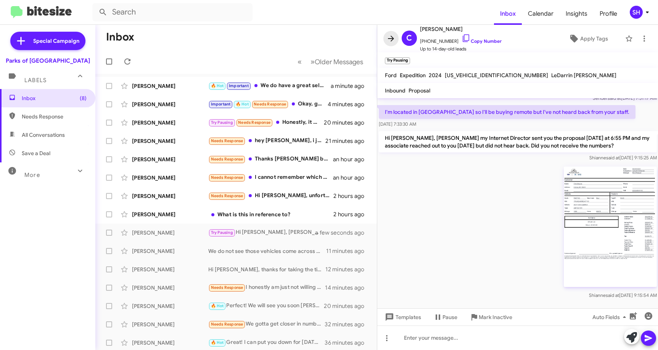
click at [389, 38] on icon at bounding box center [391, 38] width 6 height 6
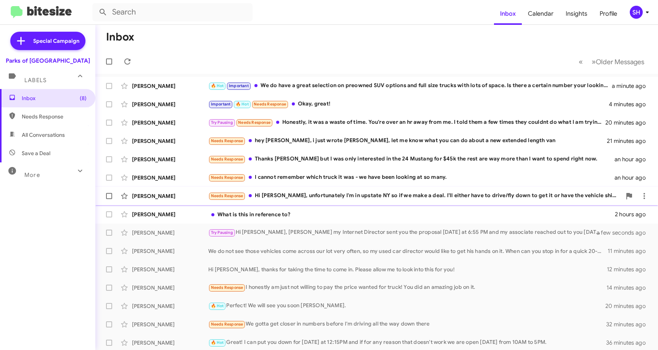
click at [338, 195] on div "Needs Response Hi [PERSON_NAME], unfortunately I'm in upstate NY so if we make …" at bounding box center [414, 195] width 413 height 9
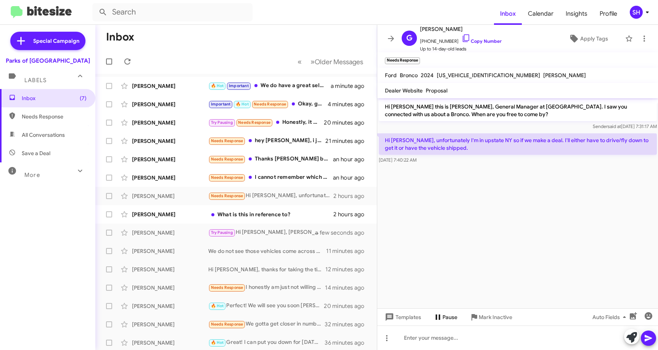
click at [447, 317] on span "Pause" at bounding box center [450, 317] width 15 height 14
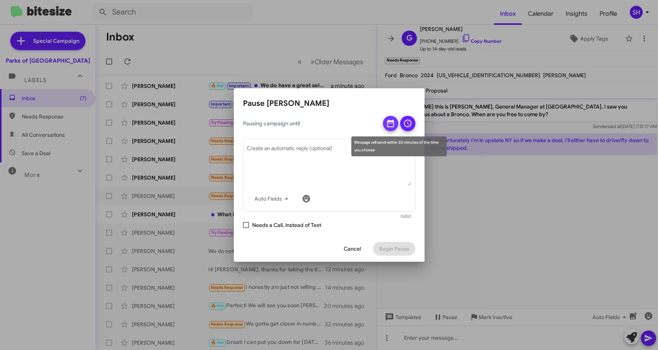
click at [392, 124] on icon at bounding box center [390, 123] width 7 height 8
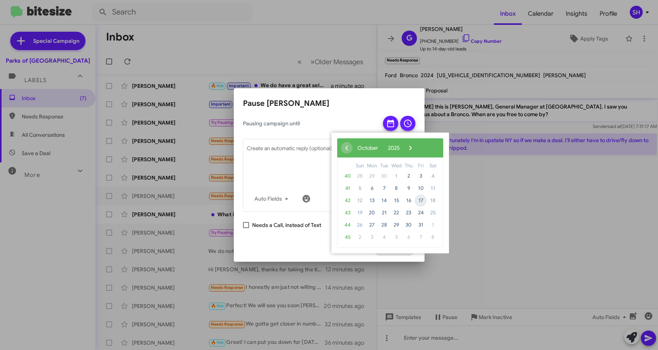
click at [419, 205] on span "17" at bounding box center [421, 200] width 12 height 12
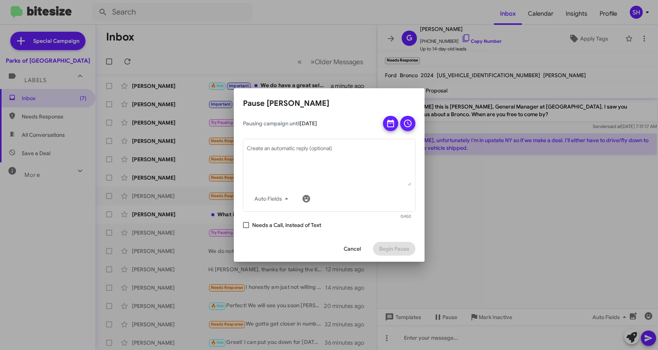
click at [242, 227] on div "Pausing campaign until [DATE] Auto Fields Create an automatic reply (optional) …" at bounding box center [329, 175] width 191 height 119
click at [243, 224] on div "Pausing campaign until [DATE] Auto Fields Create an automatic reply (optional) …" at bounding box center [329, 175] width 191 height 119
click at [245, 224] on span at bounding box center [246, 225] width 6 height 6
click at [246, 228] on input "Needs a Call, instead of Text" at bounding box center [246, 228] width 0 height 0
checkbox input "true"
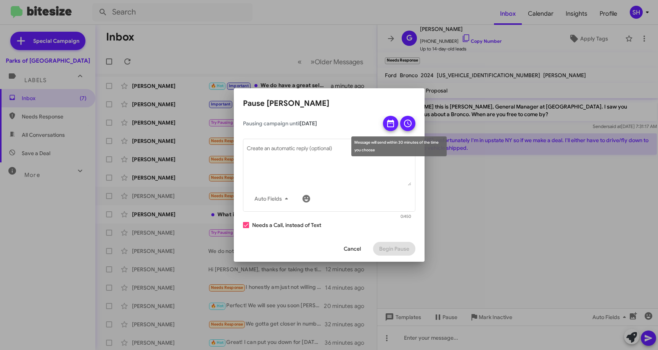
click at [411, 123] on icon at bounding box center [407, 123] width 9 height 9
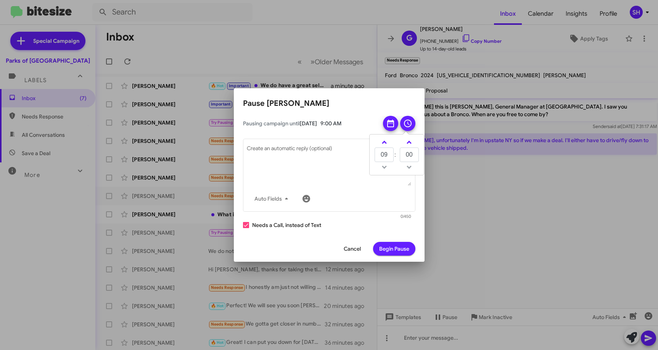
click at [390, 256] on div "Cancel Begin Pause" at bounding box center [329, 248] width 172 height 26
click at [390, 250] on span "Begin Pause" at bounding box center [394, 249] width 30 height 14
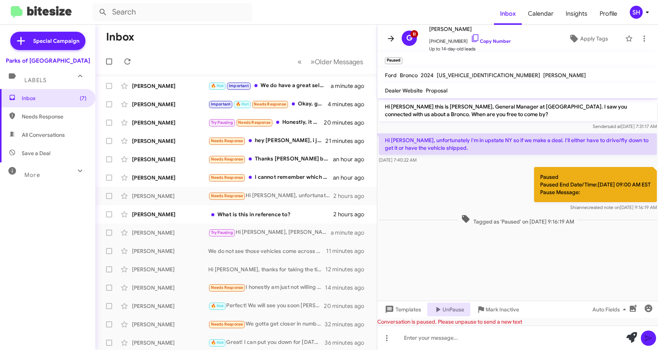
click at [388, 36] on icon at bounding box center [391, 38] width 9 height 9
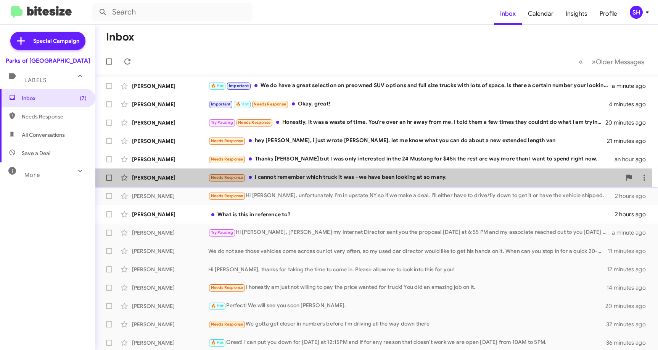
click at [349, 179] on div "Needs Response I cannot remember which truck it was - we have been looking at s…" at bounding box center [414, 177] width 413 height 9
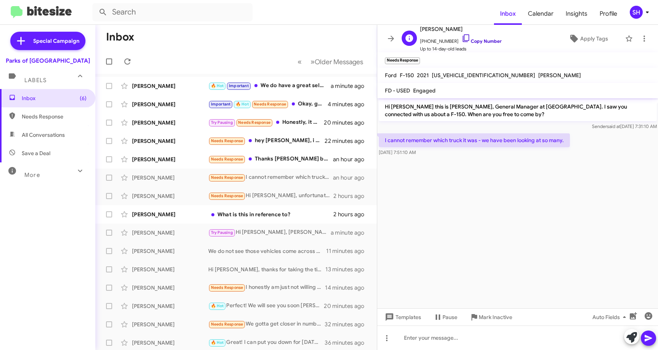
click at [462, 38] on icon at bounding box center [466, 38] width 9 height 9
click at [433, 338] on div at bounding box center [517, 337] width 281 height 24
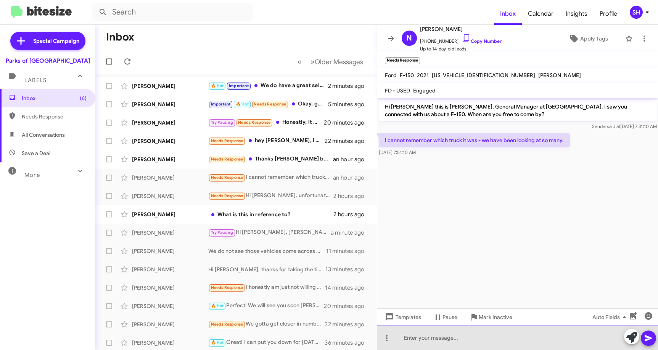
paste div
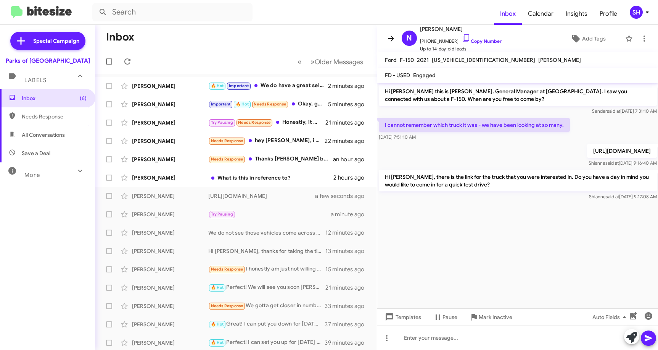
click at [394, 39] on icon at bounding box center [391, 38] width 9 height 9
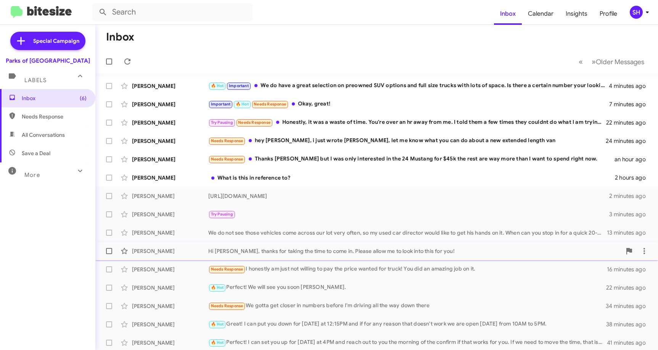
click at [280, 248] on div "Hi [PERSON_NAME], thanks for taking the time to come in. Please allow me to loo…" at bounding box center [414, 251] width 413 height 8
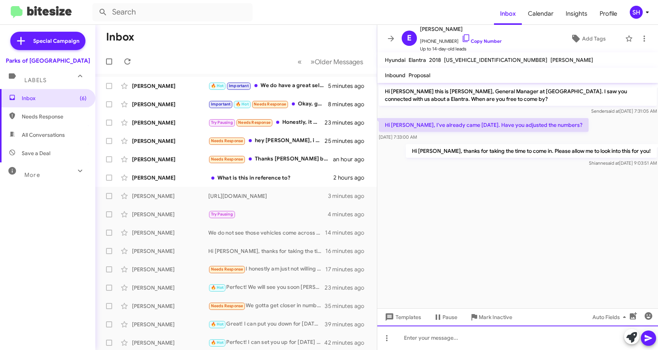
click at [432, 338] on div at bounding box center [517, 337] width 281 height 24
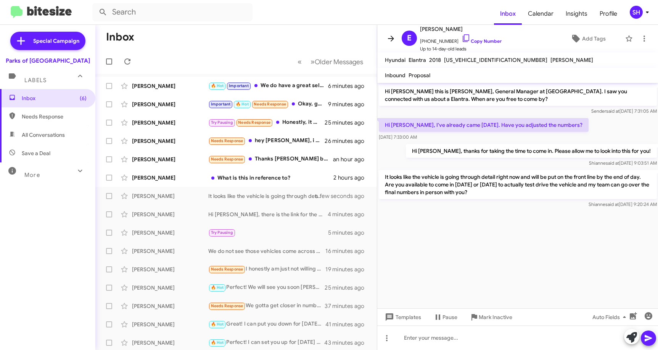
click at [390, 36] on icon at bounding box center [391, 38] width 9 height 9
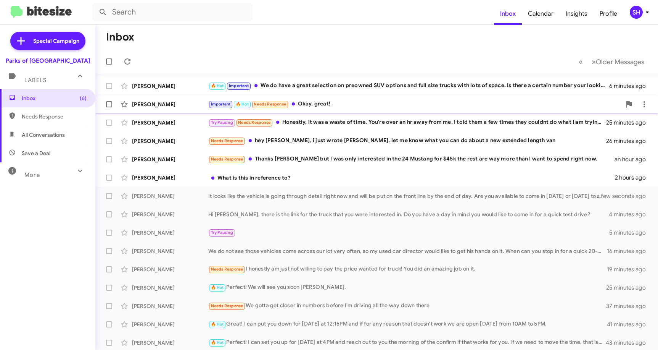
click at [352, 101] on div "Important 🔥 Hot Needs Response Okay, great!" at bounding box center [414, 104] width 413 height 9
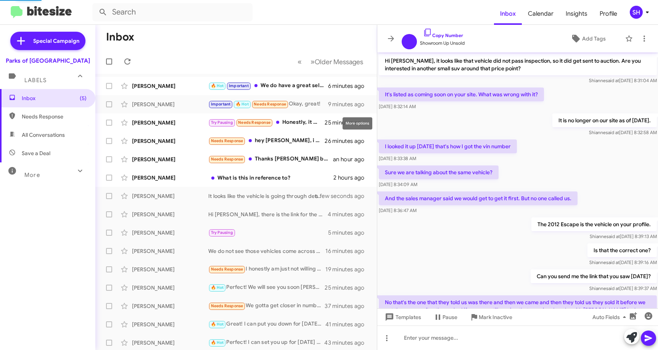
scroll to position [324, 0]
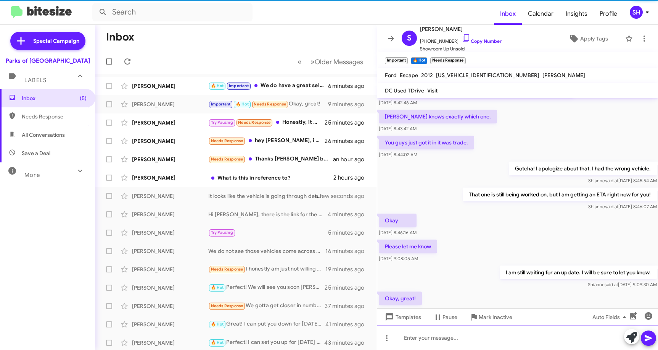
click at [425, 342] on div at bounding box center [517, 337] width 281 height 24
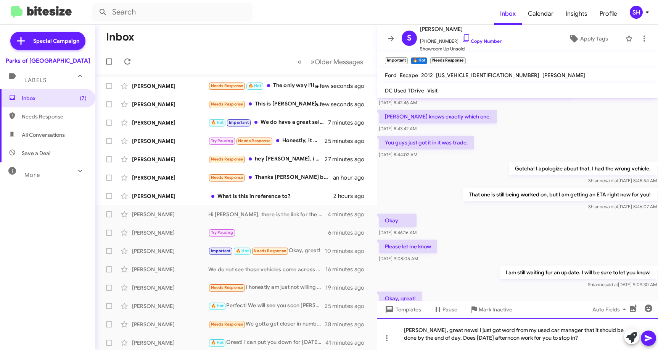
click at [508, 338] on div "[PERSON_NAME], great news! I just got word from my used car manager that it sho…" at bounding box center [517, 333] width 281 height 32
click at [606, 334] on mat-tooltip-component "Auto Fields (Ctrl+Shift+A)" at bounding box center [610, 327] width 61 height 23
click at [600, 337] on mat-tooltip-component "Auto Fields (Ctrl+Shift+A)" at bounding box center [610, 327] width 61 height 23
click at [593, 338] on mat-tooltip-component "Auto Fields (Ctrl+Shift+A)" at bounding box center [610, 327] width 61 height 23
click at [593, 338] on div "[PERSON_NAME], great news! I just got word from my used car manager that it sho…" at bounding box center [517, 333] width 281 height 32
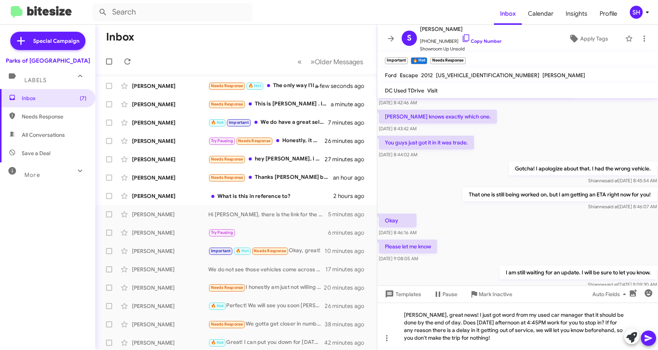
click at [651, 338] on icon at bounding box center [648, 338] width 7 height 6
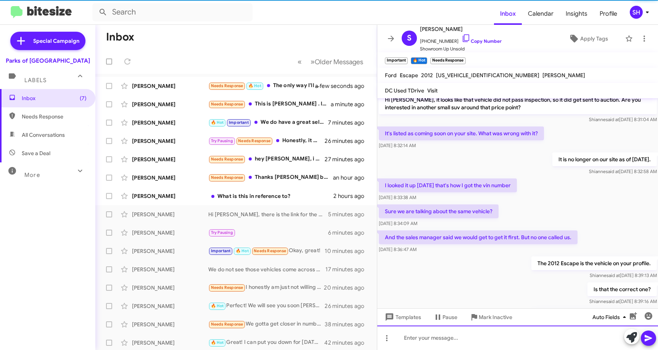
scroll to position [48, 0]
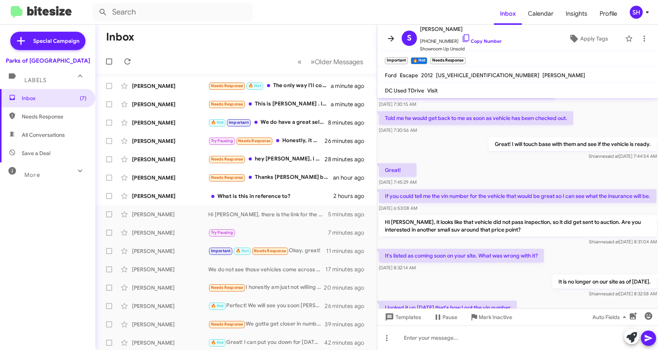
click at [391, 38] on icon at bounding box center [391, 38] width 6 height 6
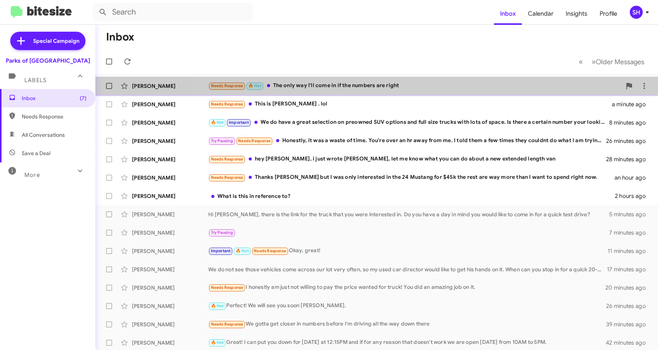
click at [412, 82] on div "Needs Response 🔥 Hot The only way I'll come in if the numbers are right" at bounding box center [414, 85] width 413 height 9
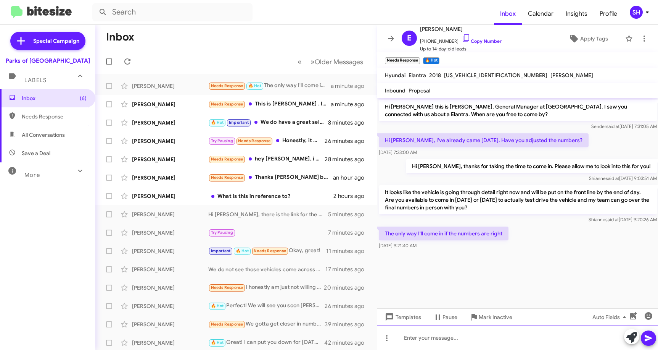
click at [414, 340] on div at bounding box center [517, 337] width 281 height 24
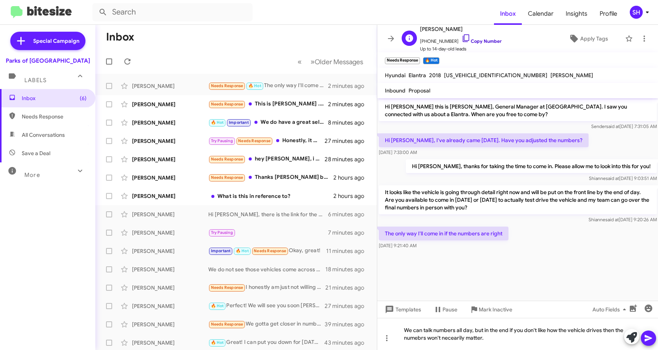
click at [462, 37] on icon at bounding box center [466, 38] width 9 height 9
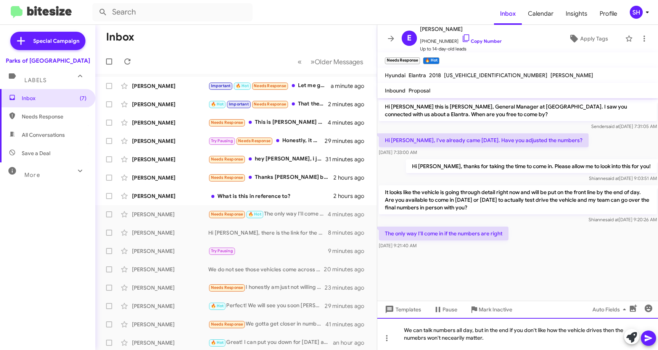
click at [511, 336] on div "We can talk numbers all day, but in the end if you don't like how the vehicle d…" at bounding box center [517, 333] width 281 height 32
drag, startPoint x: 506, startPoint y: 336, endPoint x: 389, endPoint y: 316, distance: 118.5
click at [389, 316] on div "Hi [PERSON_NAME] this is [PERSON_NAME], General Manager at [GEOGRAPHIC_DATA]. I…" at bounding box center [517, 223] width 281 height 251
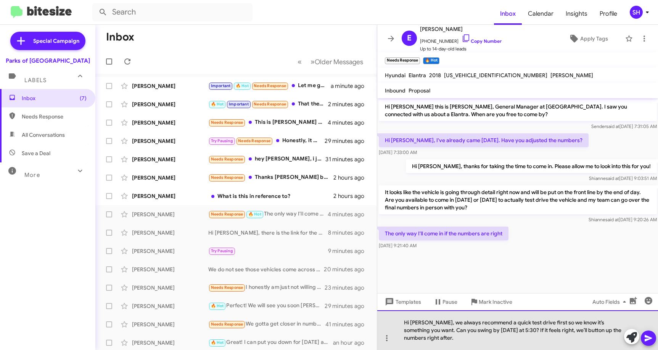
click at [441, 334] on div "Hi [PERSON_NAME], we always recommend a quick test drive first so we know it’s …" at bounding box center [517, 330] width 281 height 40
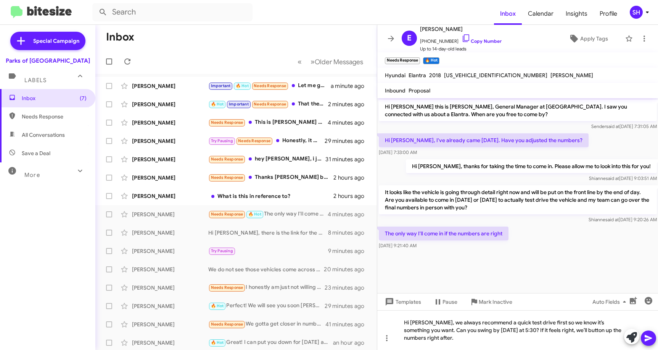
click at [645, 338] on icon at bounding box center [648, 337] width 9 height 9
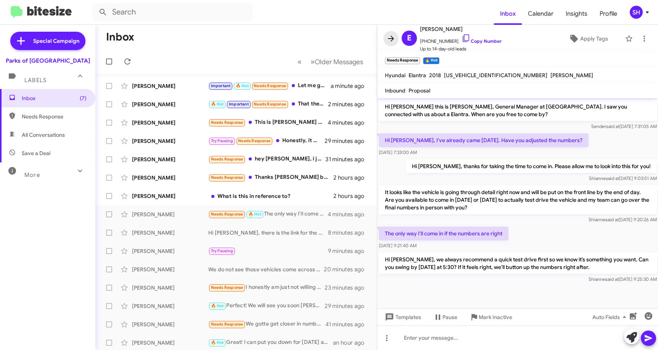
click at [390, 38] on icon at bounding box center [391, 38] width 9 height 9
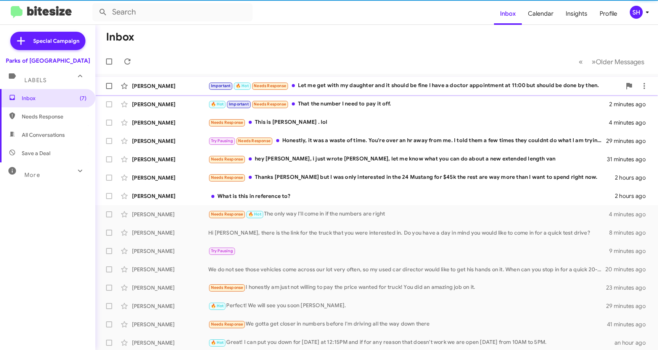
click at [412, 85] on div "Important 🔥 Hot Needs Response Let me get with my daughter and it should be fin…" at bounding box center [414, 85] width 413 height 9
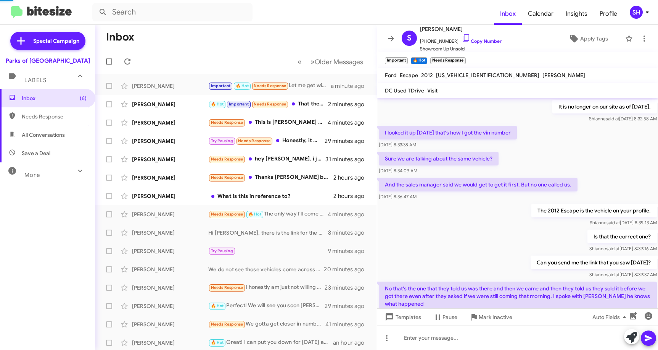
scroll to position [370, 0]
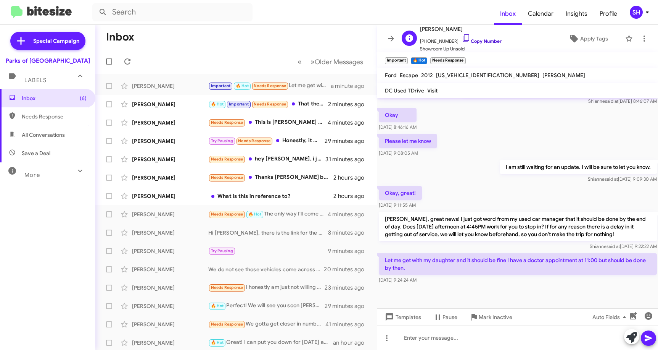
click at [463, 38] on icon at bounding box center [466, 38] width 6 height 8
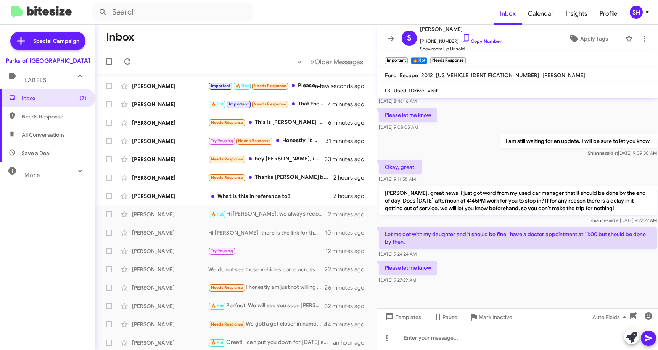
scroll to position [385, 0]
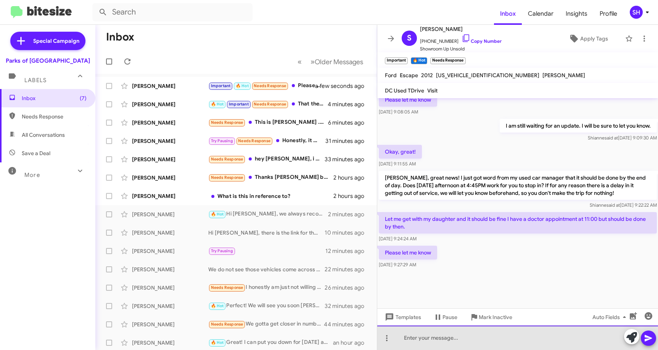
click at [447, 340] on div at bounding box center [517, 337] width 281 height 24
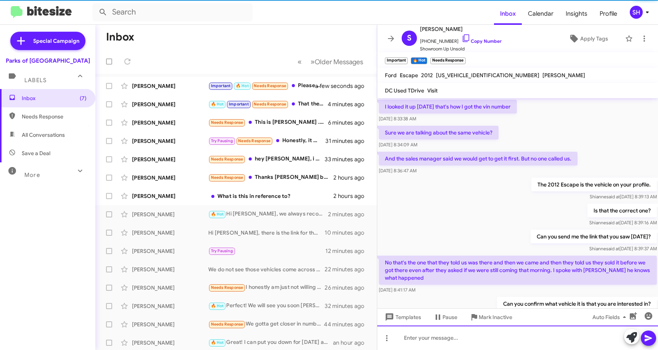
scroll to position [38, 0]
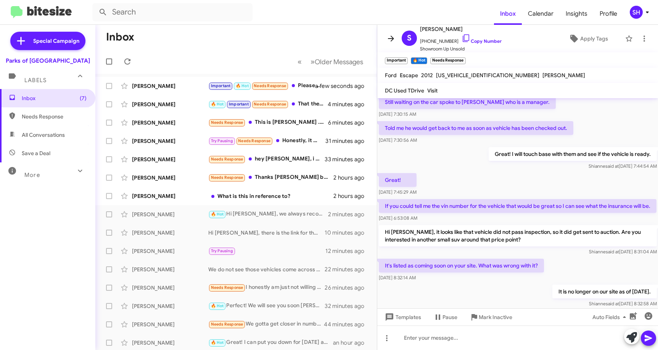
click at [391, 38] on icon at bounding box center [391, 38] width 6 height 6
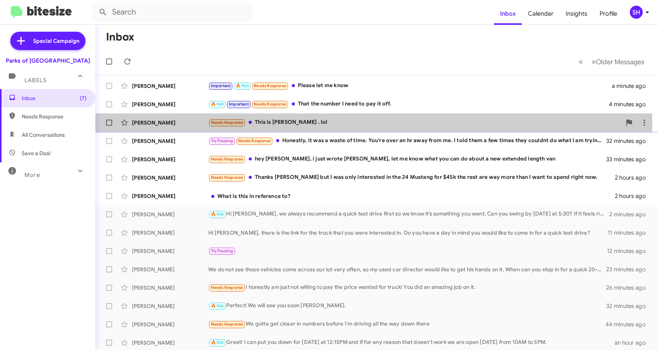
click at [307, 124] on div "Needs Response This is [PERSON_NAME] . lol" at bounding box center [414, 122] width 413 height 9
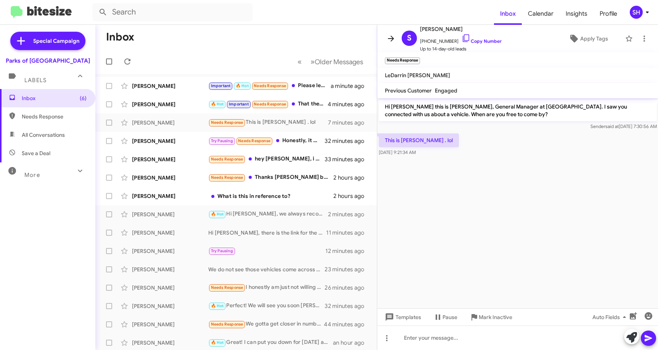
click at [389, 39] on icon at bounding box center [391, 38] width 6 height 6
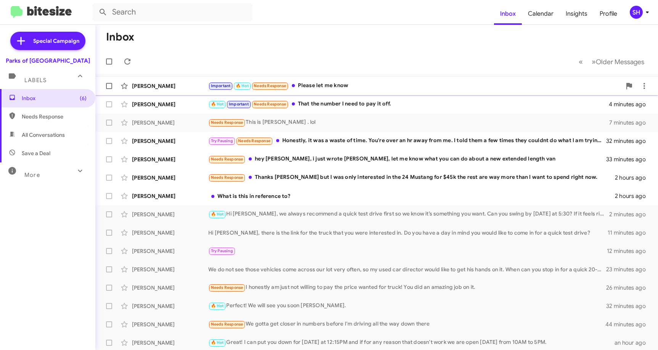
click at [327, 83] on div "Important 🔥 Hot Needs Response Please let me know" at bounding box center [414, 85] width 413 height 9
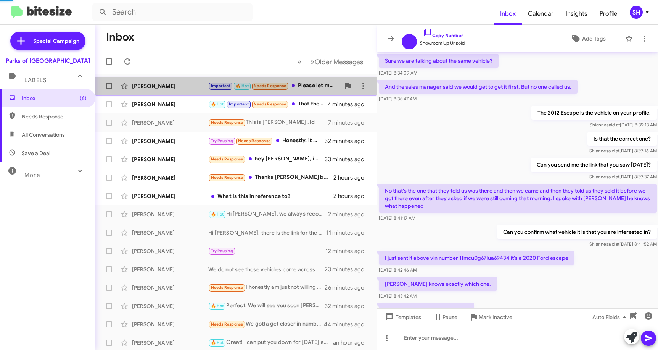
scroll to position [340, 0]
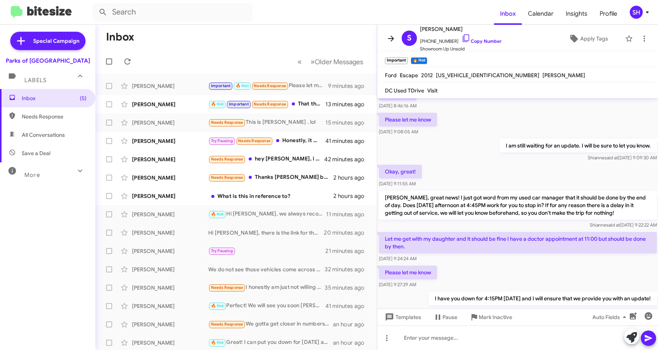
click at [395, 39] on icon at bounding box center [391, 38] width 9 height 9
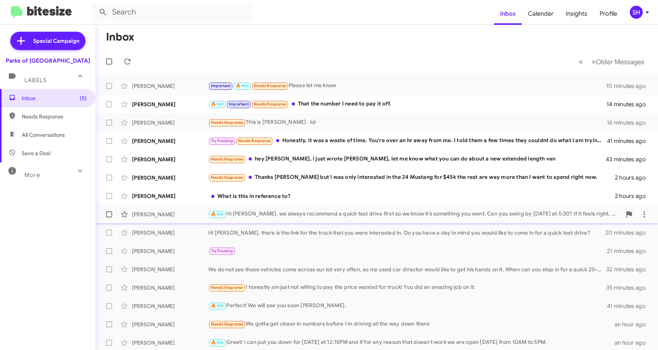
click at [332, 213] on div "🔥 Hot Hi [PERSON_NAME], we always recommend a quick test drive first so we know…" at bounding box center [414, 213] width 413 height 9
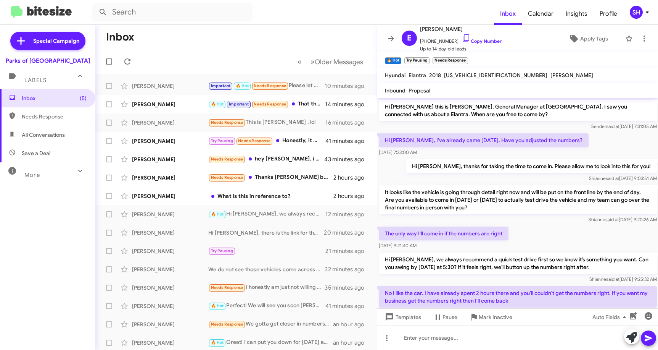
scroll to position [23, 0]
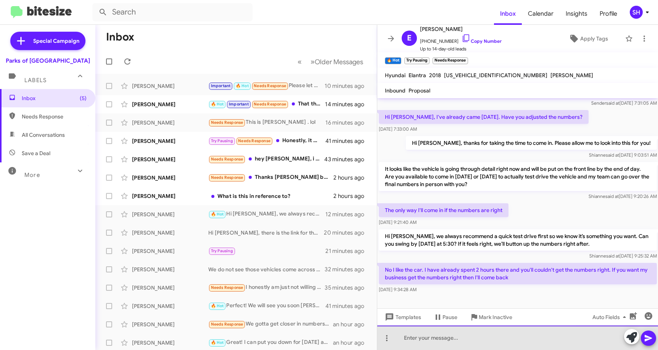
click at [423, 340] on div at bounding box center [517, 337] width 281 height 24
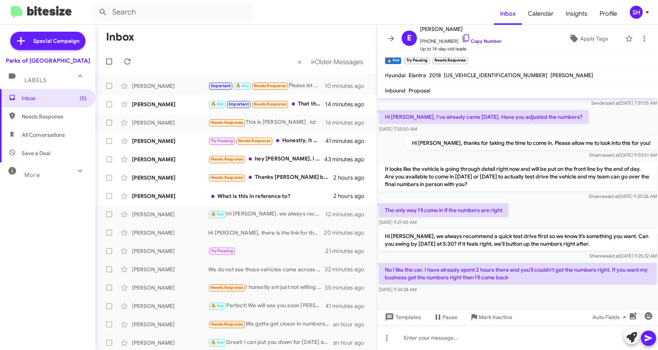
drag, startPoint x: 422, startPoint y: 268, endPoint x: 502, endPoint y: 270, distance: 80.1
click at [502, 270] on p "No I like the car. I have already spent 2 hours there and you'll couldn't get t…" at bounding box center [518, 273] width 278 height 21
drag, startPoint x: 502, startPoint y: 270, endPoint x: 530, endPoint y: 281, distance: 30.0
click at [530, 281] on p "No I like the car. I have already spent 2 hours there and you'll couldn't get t…" at bounding box center [518, 273] width 278 height 21
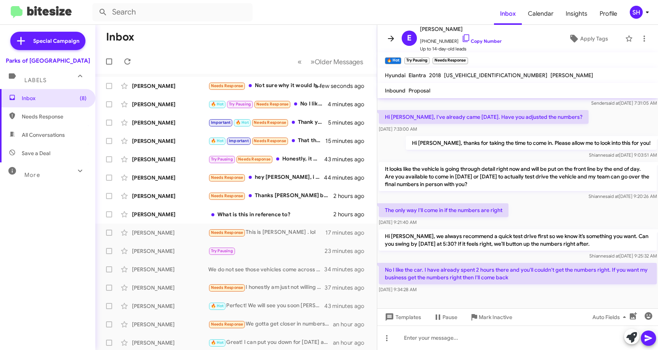
click at [388, 41] on icon at bounding box center [391, 38] width 9 height 9
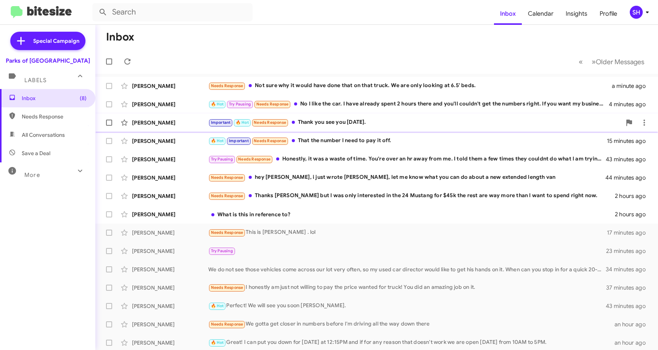
click at [394, 124] on div "Important 🔥 Hot Needs Response Thank you see you [DATE]." at bounding box center [414, 122] width 413 height 9
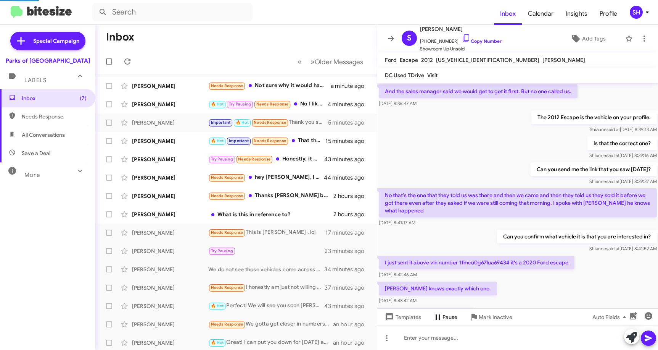
scroll to position [370, 0]
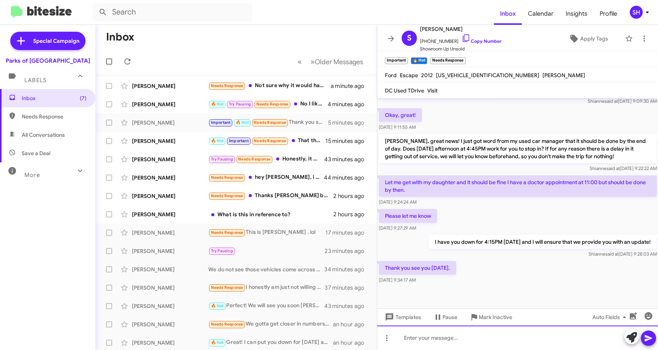
click at [420, 333] on div at bounding box center [517, 337] width 281 height 24
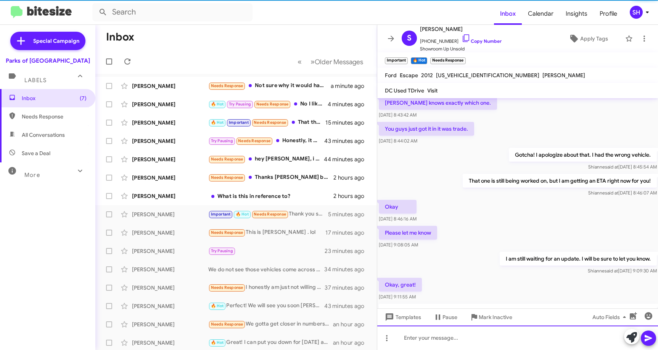
scroll to position [0, 0]
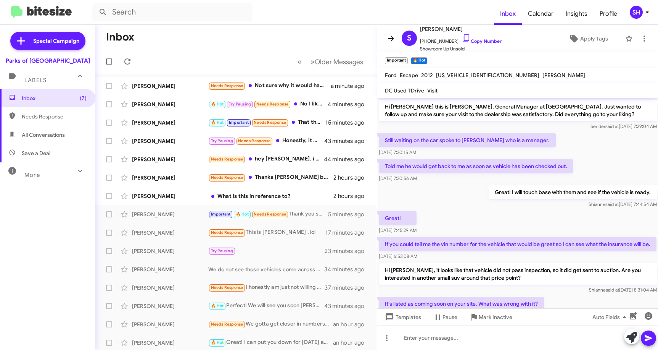
click at [387, 40] on icon at bounding box center [391, 38] width 9 height 9
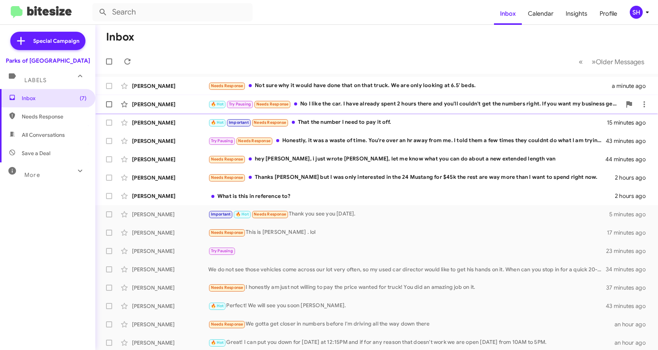
click at [341, 105] on div "🔥 Hot Try Pausing Needs Response No I like the car. I have already spent 2 hour…" at bounding box center [414, 104] width 413 height 9
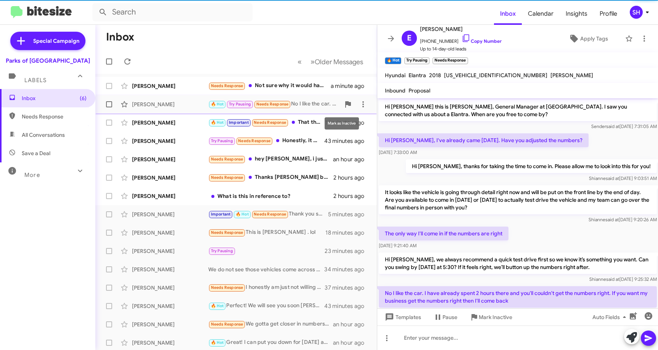
scroll to position [8, 0]
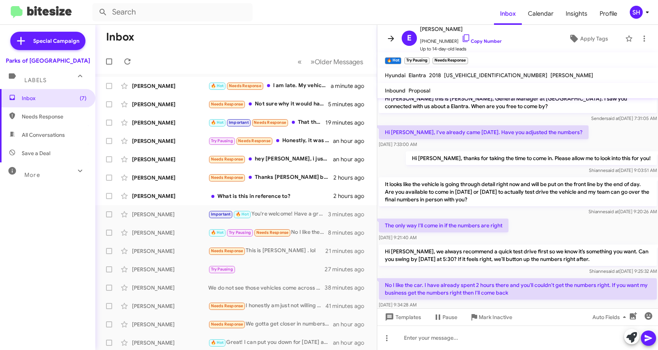
click at [393, 39] on icon at bounding box center [391, 38] width 6 height 6
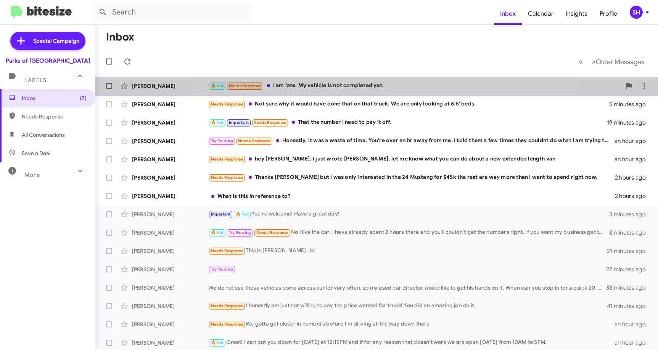
click at [382, 89] on div "🔥 Hot Needs Response I am late. My vehicle is not completed yet." at bounding box center [414, 85] width 413 height 9
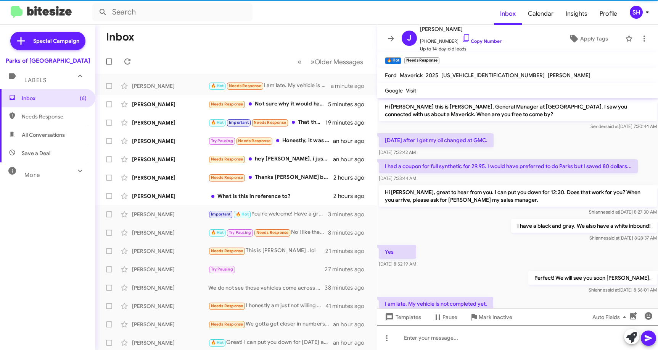
scroll to position [13, 0]
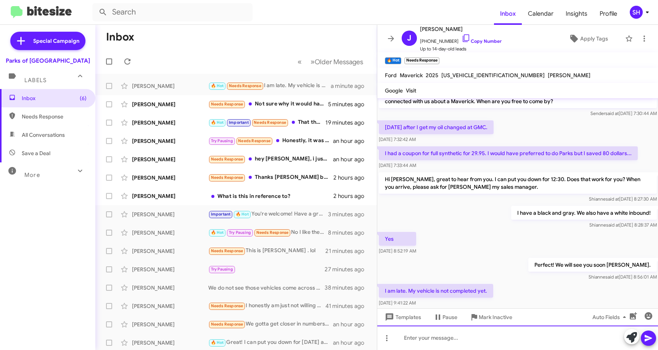
click at [425, 337] on div at bounding box center [517, 337] width 281 height 24
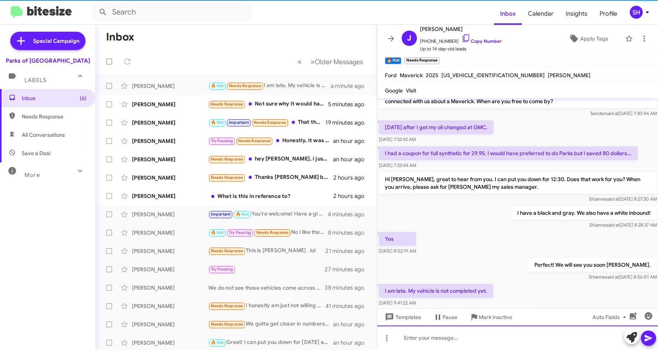
scroll to position [56, 0]
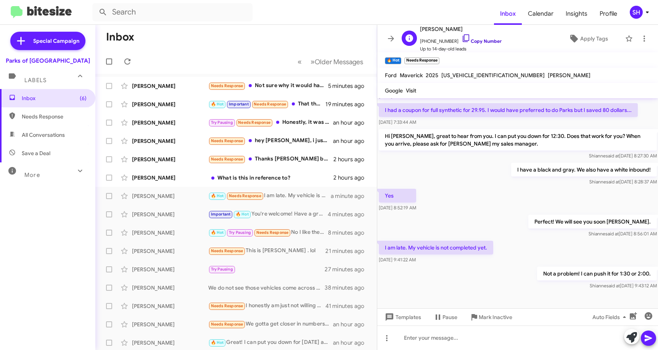
click at [463, 35] on icon at bounding box center [466, 38] width 6 height 8
click at [389, 39] on icon at bounding box center [391, 38] width 9 height 9
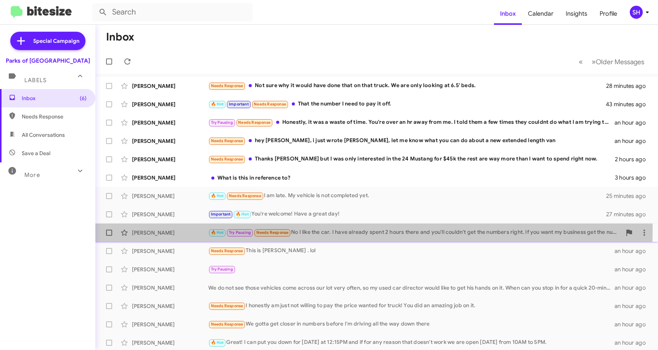
click at [173, 227] on div "[PERSON_NAME] 🔥 Hot Try Pausing Needs Response No I like the car. I have alread…" at bounding box center [376, 232] width 551 height 15
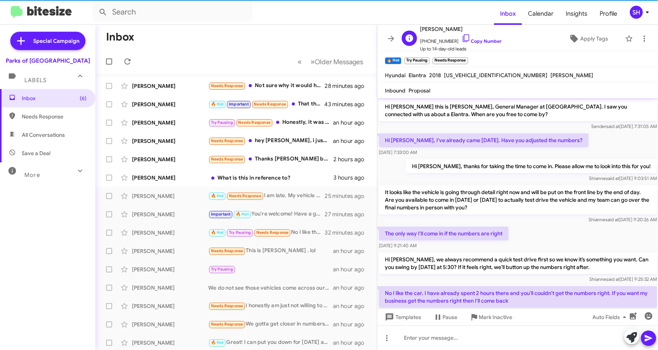
scroll to position [8, 0]
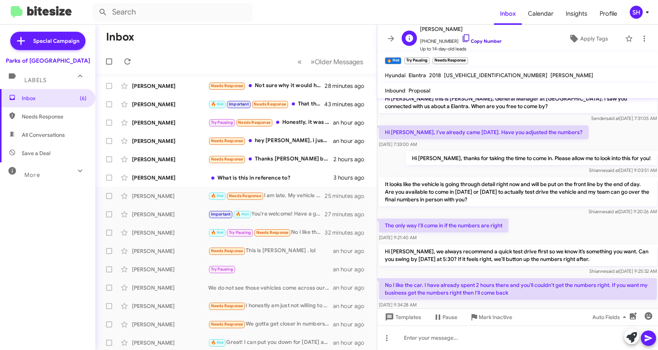
click at [462, 39] on icon at bounding box center [466, 38] width 9 height 9
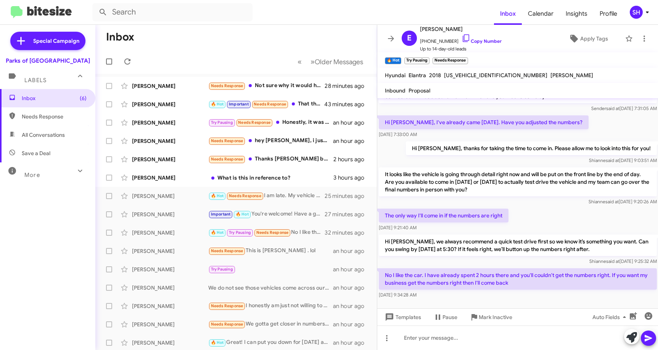
scroll to position [23, 0]
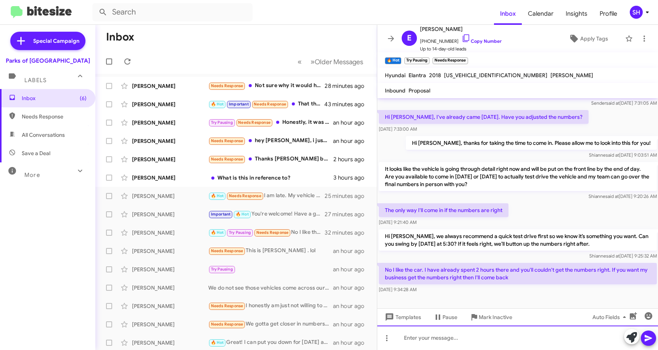
click at [444, 335] on div at bounding box center [517, 337] width 281 height 24
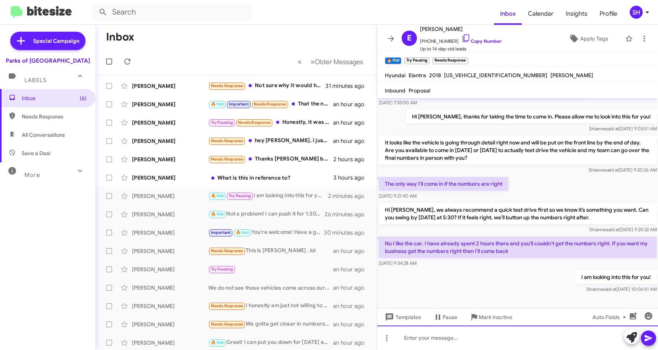
scroll to position [51, 0]
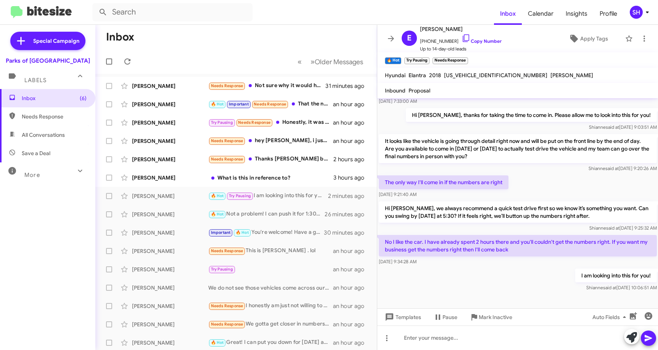
drag, startPoint x: 528, startPoint y: 250, endPoint x: 383, endPoint y: 240, distance: 145.3
click at [383, 240] on p "No I like the car. I have already spent 2 hours there and you'll couldn't get t…" at bounding box center [518, 245] width 278 height 21
click at [422, 28] on span "[PERSON_NAME]" at bounding box center [461, 28] width 82 height 9
copy span "[PERSON_NAME]"
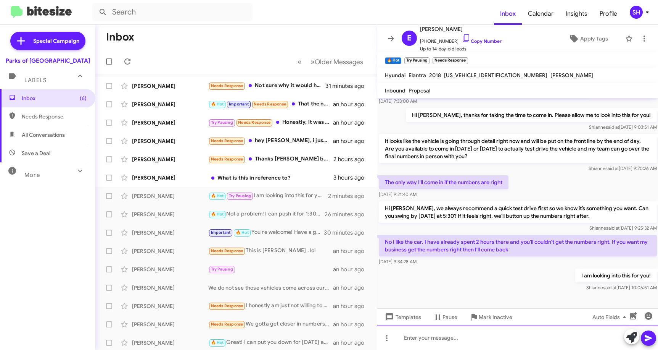
click at [422, 337] on div at bounding box center [517, 337] width 281 height 24
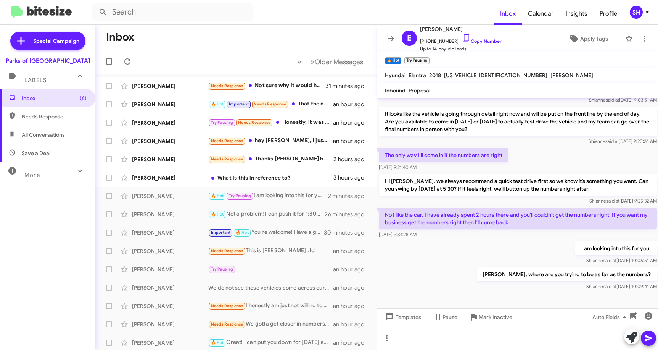
scroll to position [79, 0]
click at [390, 38] on icon at bounding box center [391, 38] width 9 height 9
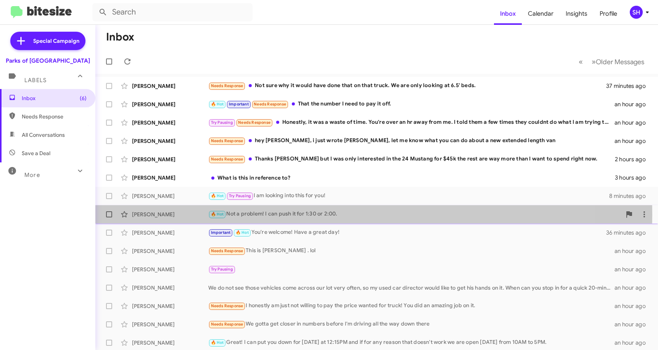
click at [285, 214] on div "🔥 Hot Not a problem! I can push it for 1:30 or 2:00." at bounding box center [414, 213] width 413 height 9
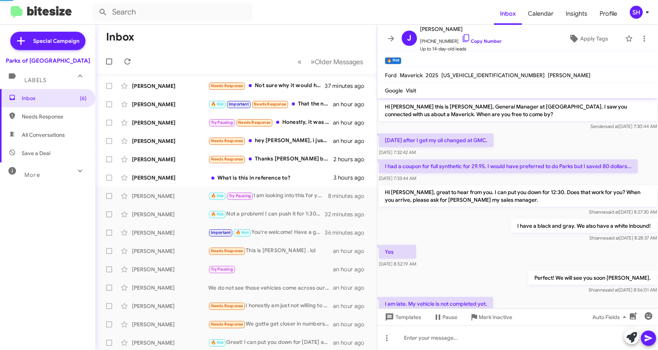
scroll to position [41, 0]
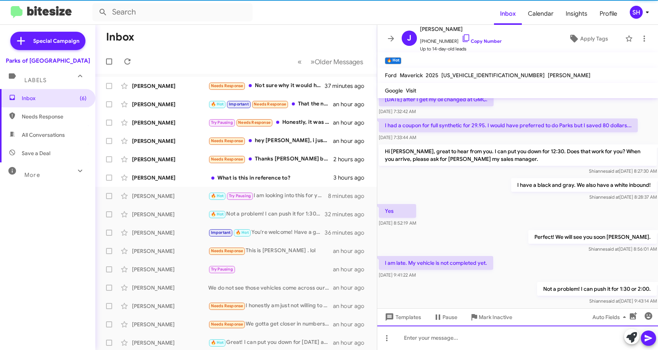
click at [449, 340] on div at bounding box center [517, 337] width 281 height 24
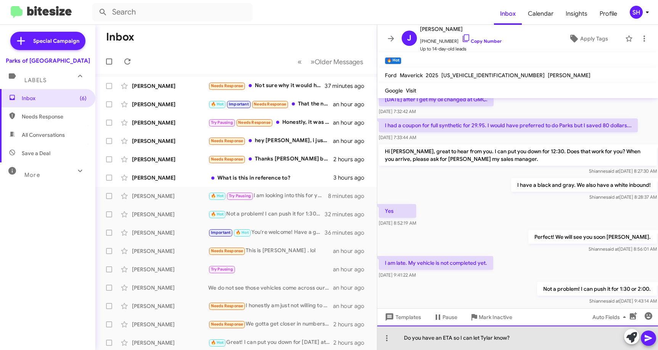
click at [450, 340] on div "Do you have an ETA so I can let Tylar know?" at bounding box center [517, 337] width 281 height 24
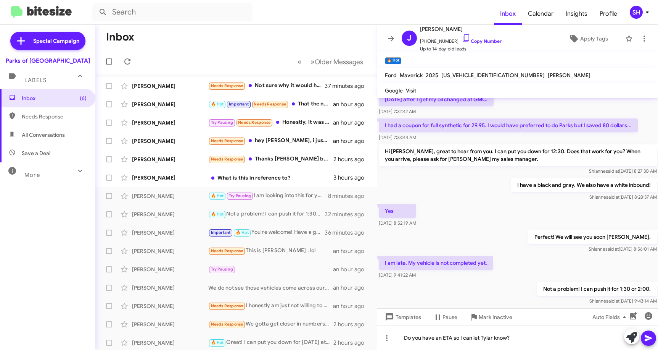
click at [652, 338] on icon at bounding box center [648, 337] width 9 height 9
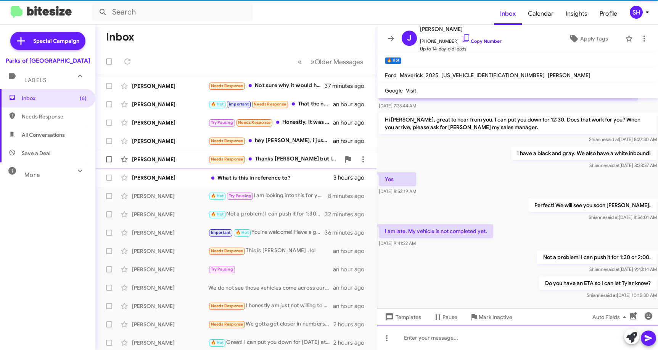
scroll to position [50, 0]
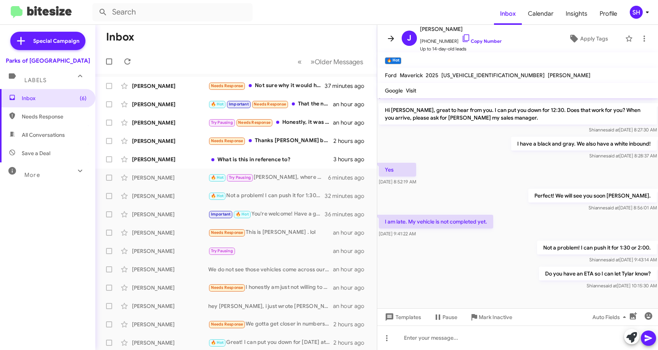
click at [393, 38] on icon at bounding box center [391, 38] width 6 height 6
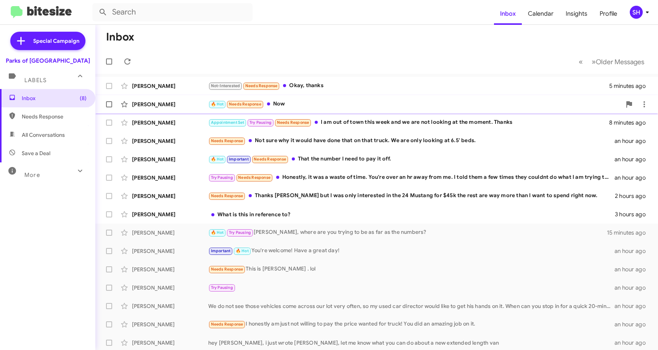
click at [313, 100] on div "🔥 Hot Needs Response Now" at bounding box center [414, 104] width 413 height 9
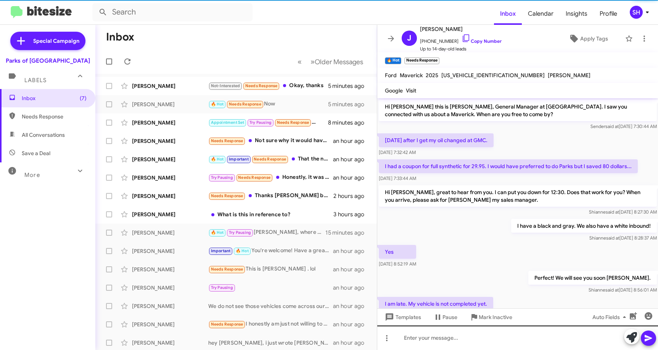
scroll to position [97, 0]
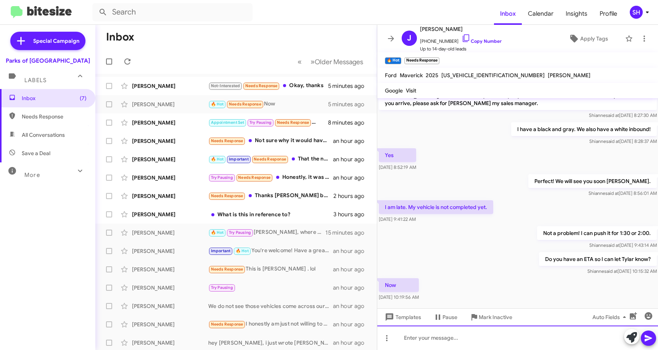
click at [453, 335] on div at bounding box center [517, 337] width 281 height 24
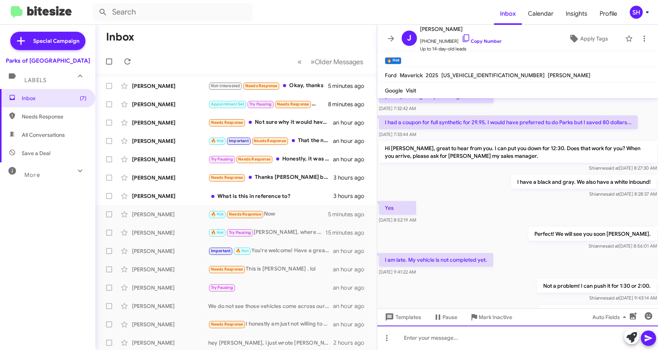
scroll to position [140, 0]
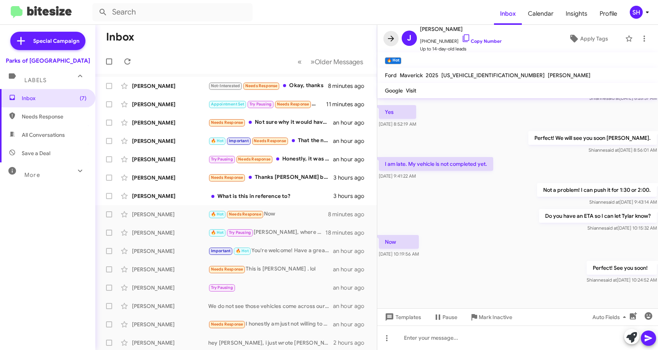
click at [393, 40] on icon at bounding box center [391, 38] width 9 height 9
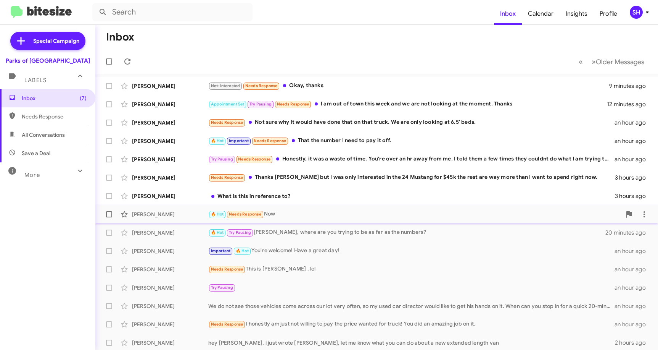
click at [303, 213] on div "🔥 Hot Needs Response Now" at bounding box center [414, 213] width 413 height 9
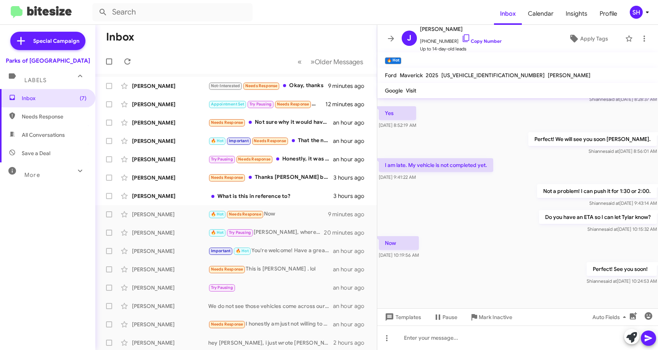
scroll to position [140, 0]
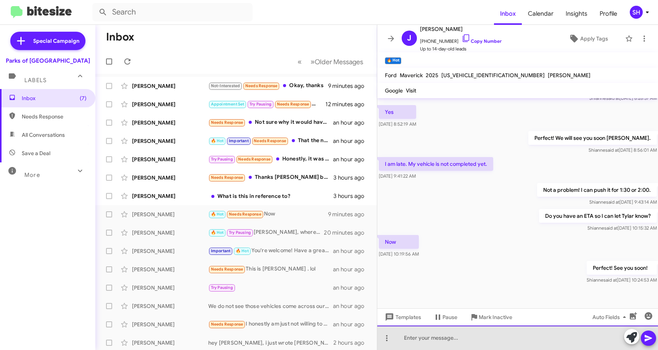
click at [431, 348] on div at bounding box center [517, 337] width 281 height 24
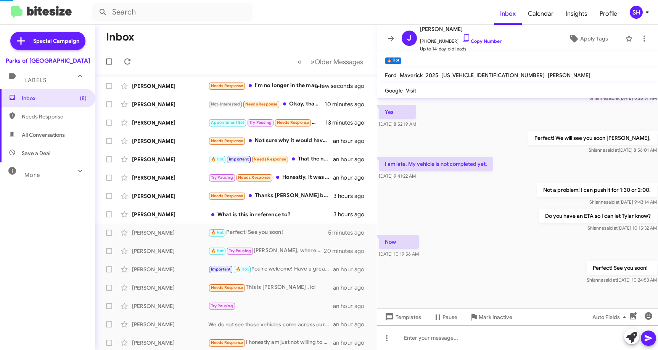
scroll to position [0, 0]
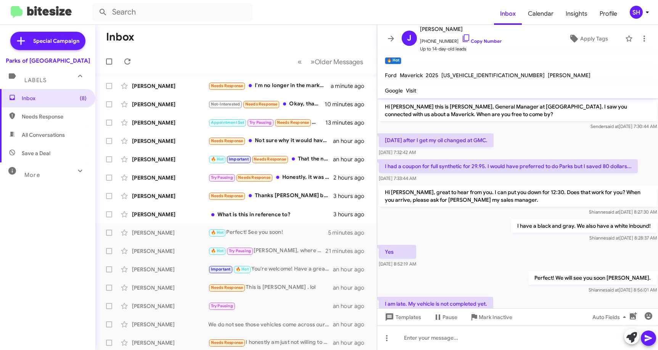
click at [521, 245] on div "Yes [DATE] 8:52:19 AM" at bounding box center [517, 256] width 281 height 26
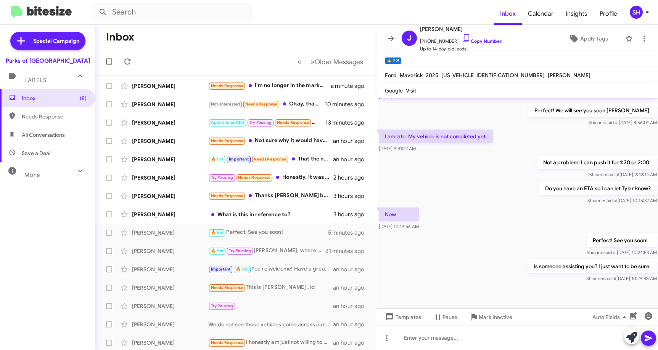
scroll to position [168, 0]
click at [387, 37] on icon at bounding box center [391, 38] width 9 height 9
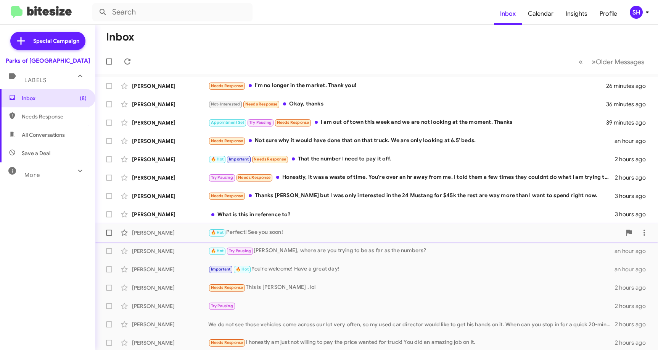
click at [321, 232] on div "🔥 Hot Perfect! See you soon!" at bounding box center [414, 232] width 413 height 9
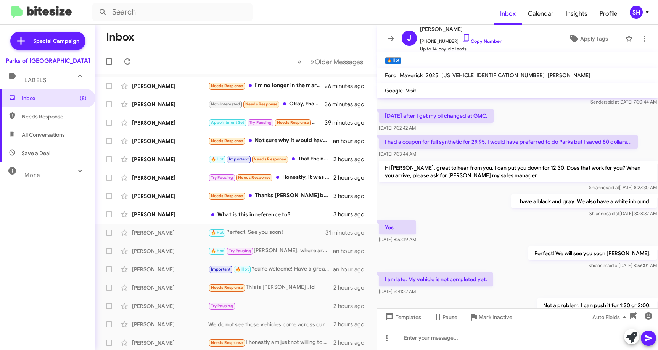
scroll to position [38, 0]
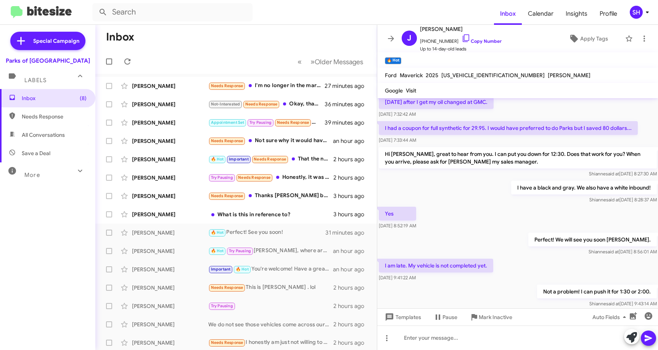
drag, startPoint x: 572, startPoint y: 188, endPoint x: 545, endPoint y: 188, distance: 26.7
click at [545, 188] on p "I have a black and gray. We also have a white inbound!" at bounding box center [584, 187] width 146 height 14
drag, startPoint x: 545, startPoint y: 188, endPoint x: 547, endPoint y: 212, distance: 23.8
click at [547, 214] on div "Yes [DATE] 8:52:19 AM" at bounding box center [517, 218] width 281 height 26
drag, startPoint x: 577, startPoint y: 187, endPoint x: 617, endPoint y: 187, distance: 40.4
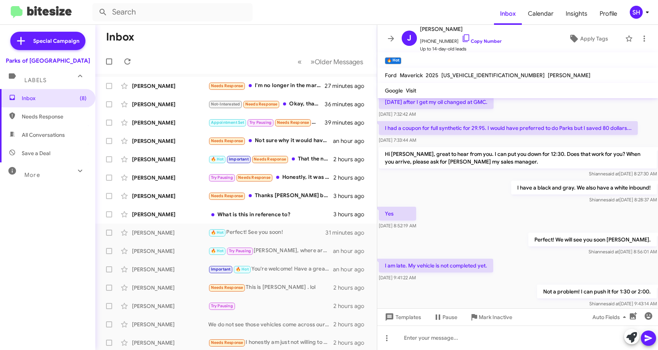
click at [617, 187] on p "I have a black and gray. We also have a white inbound!" at bounding box center [584, 187] width 146 height 14
drag, startPoint x: 617, startPoint y: 187, endPoint x: 646, endPoint y: 187, distance: 29.4
click at [646, 187] on p "I have a black and gray. We also have a white inbound!" at bounding box center [584, 187] width 146 height 14
drag, startPoint x: 646, startPoint y: 187, endPoint x: 610, endPoint y: 186, distance: 36.3
click at [610, 186] on p "I have a black and gray. We also have a white inbound!" at bounding box center [584, 187] width 146 height 14
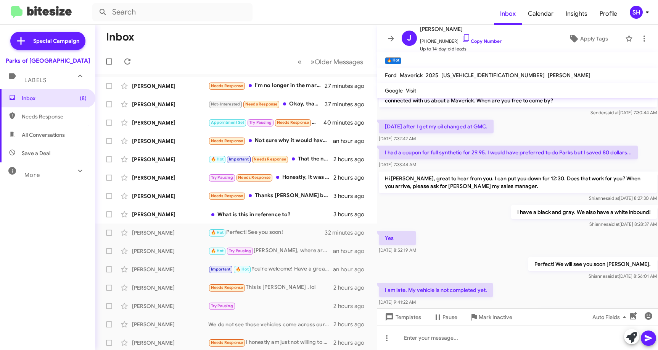
scroll to position [0, 0]
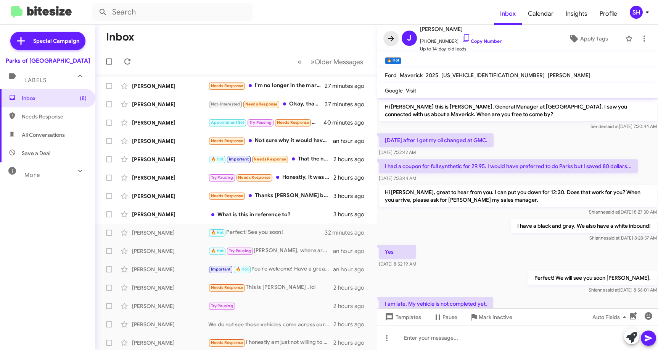
click at [388, 36] on icon at bounding box center [391, 38] width 9 height 9
